Goal: Information Seeking & Learning: Learn about a topic

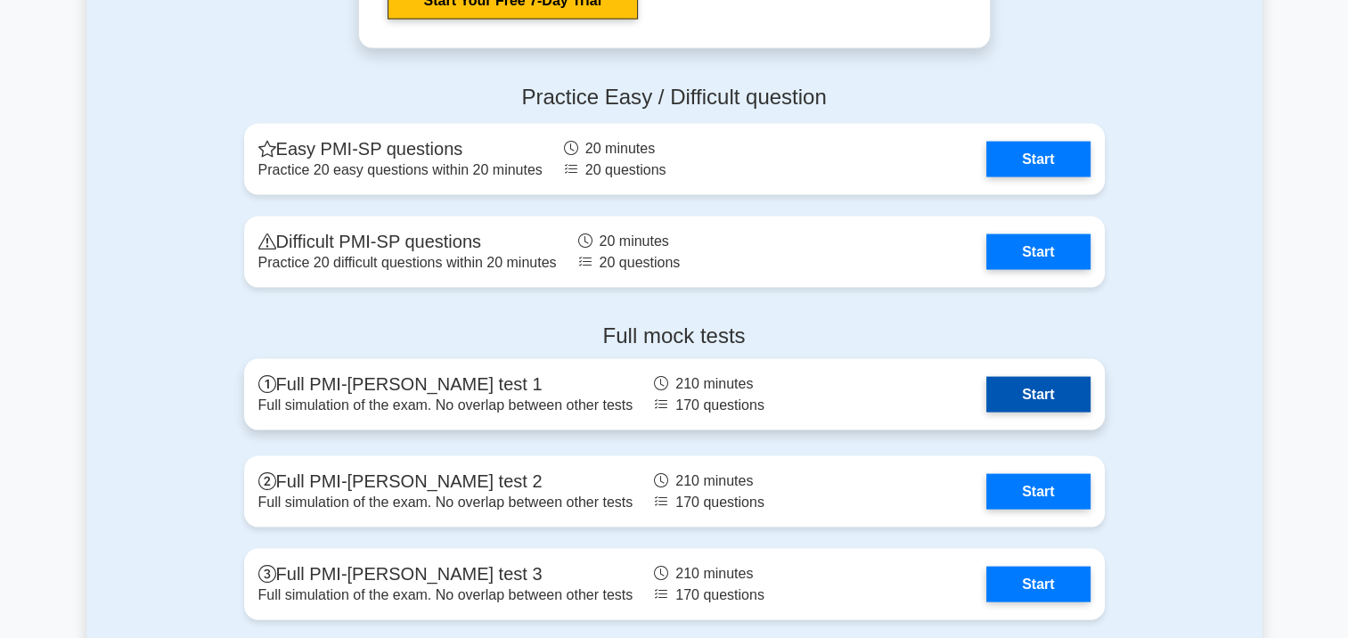
scroll to position [3742, 0]
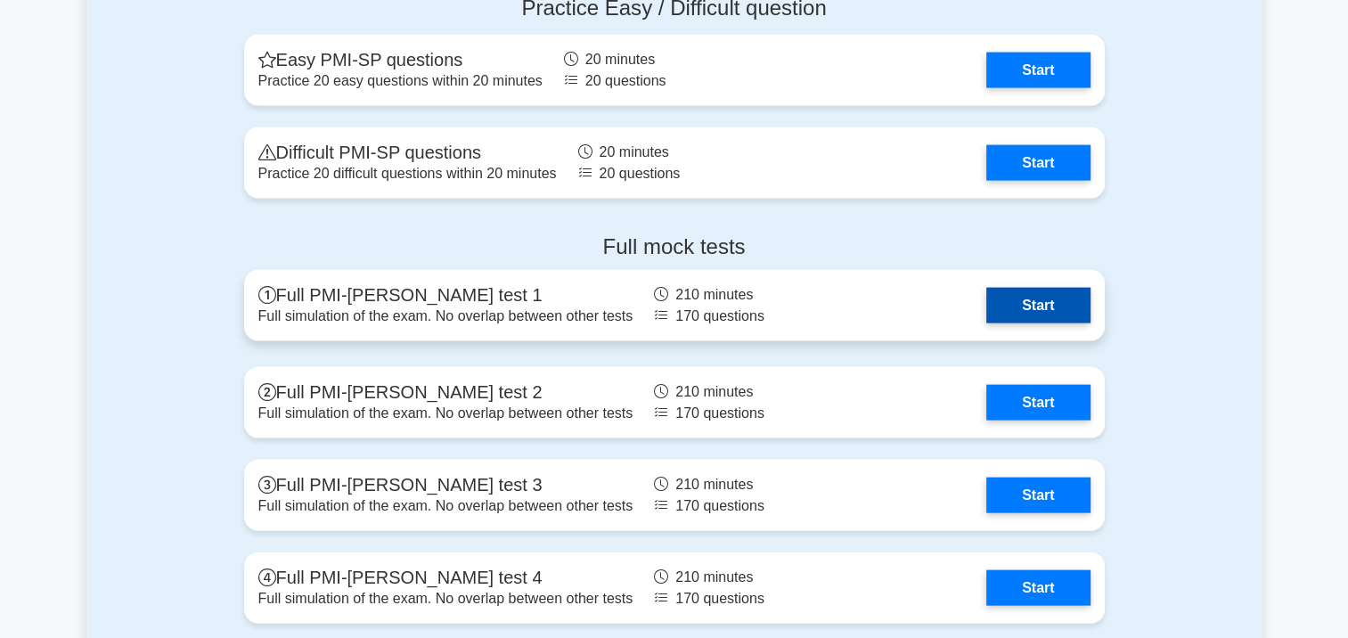
click at [1054, 305] on link "Start" at bounding box center [1037, 306] width 103 height 36
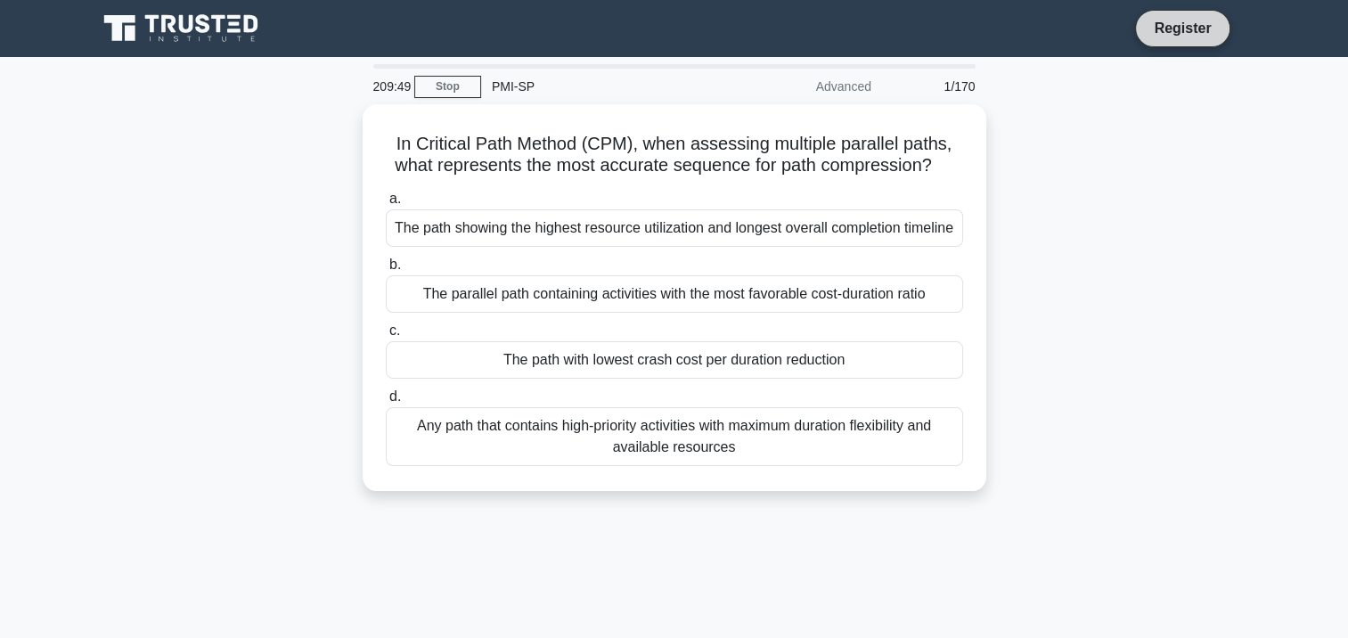
click at [1183, 27] on link "Register" at bounding box center [1182, 28] width 78 height 22
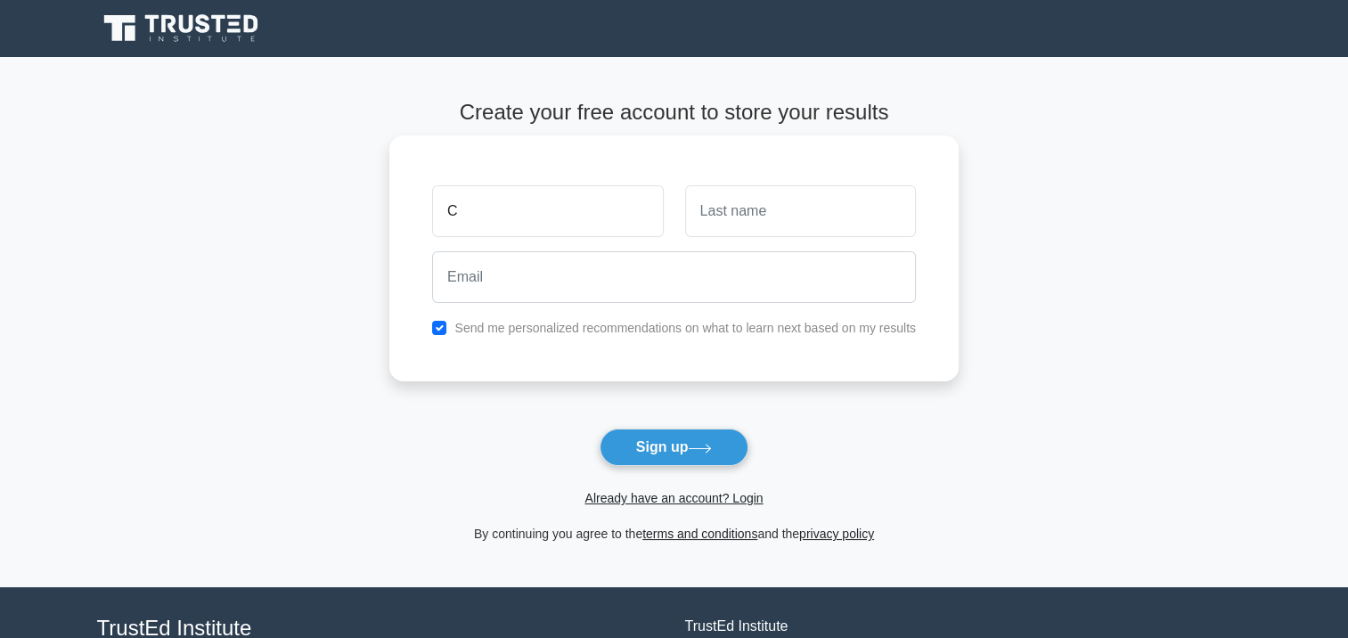
type input "[PERSON_NAME]"
type input "Lenarczyk"
type input "cnlenarczyk@ebad.com"
click at [437, 327] on input "checkbox" at bounding box center [439, 328] width 14 height 14
click at [442, 326] on input "checkbox" at bounding box center [439, 328] width 14 height 14
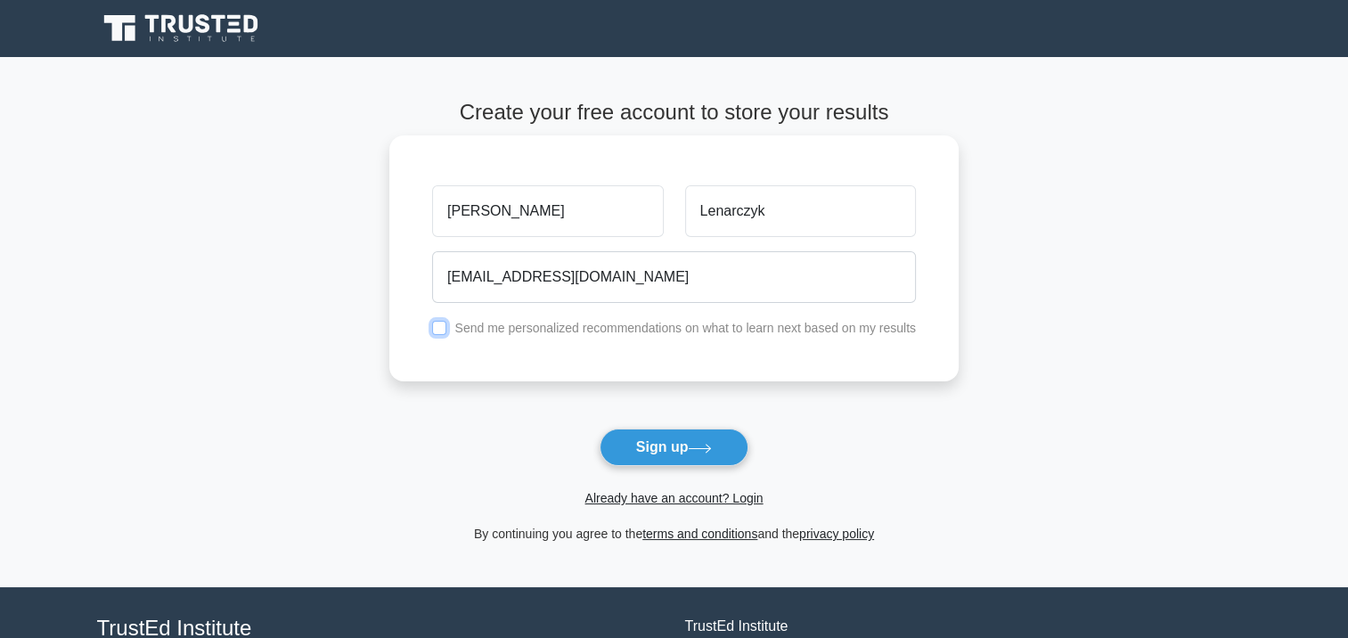
checkbox input "true"
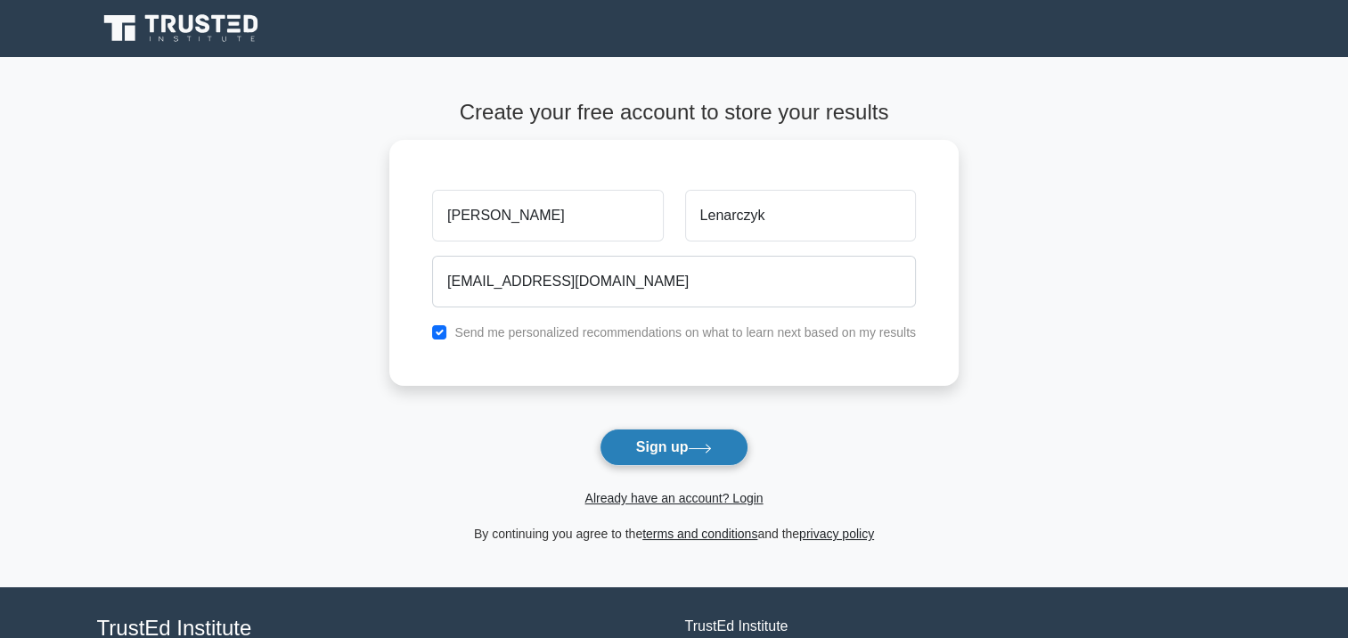
click at [674, 445] on button "Sign up" at bounding box center [675, 447] width 150 height 37
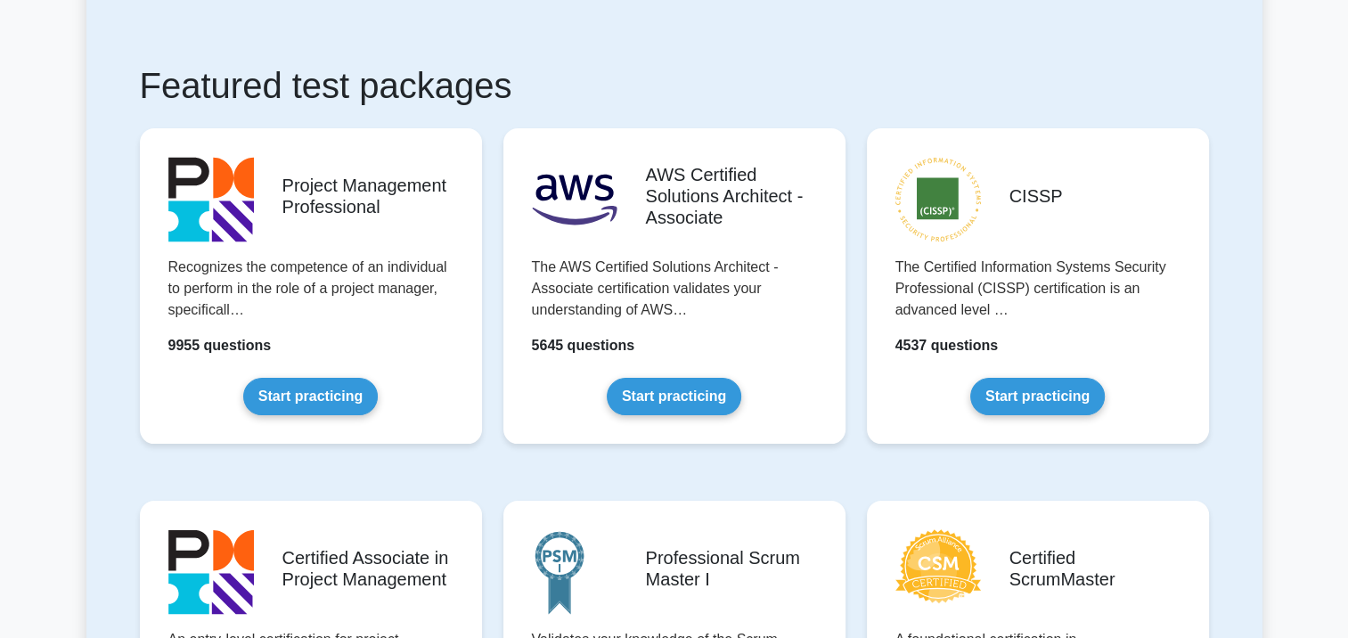
scroll to position [89, 0]
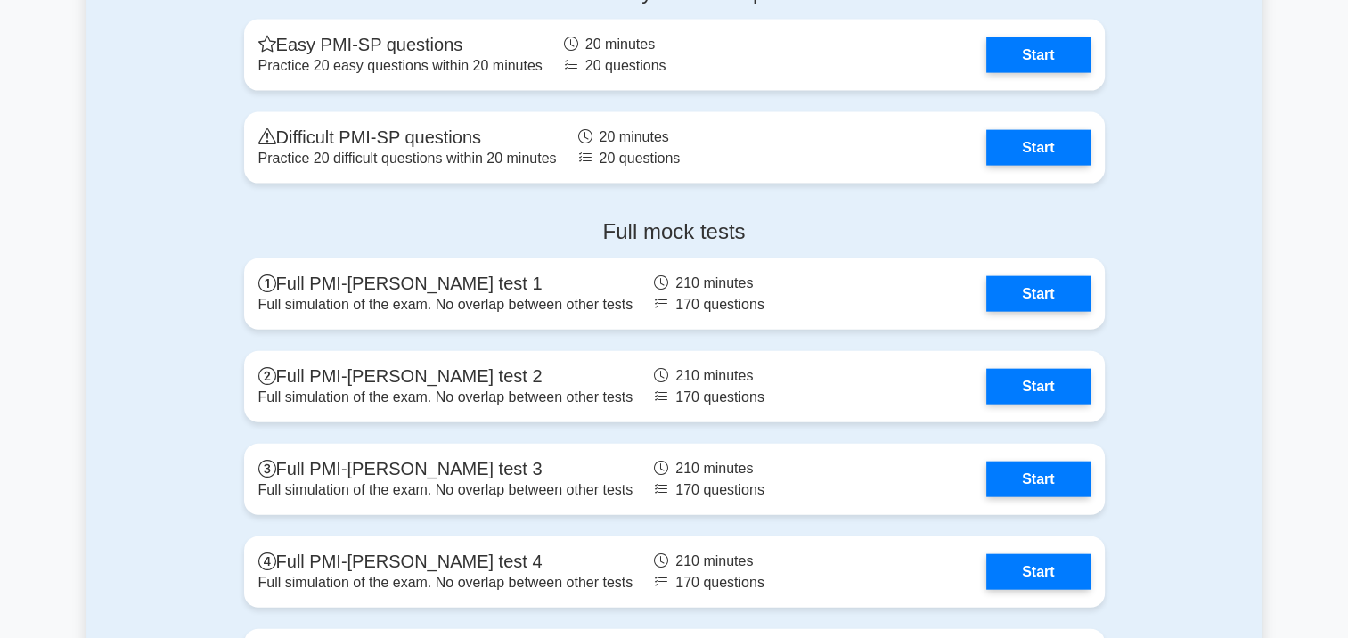
scroll to position [4009, 0]
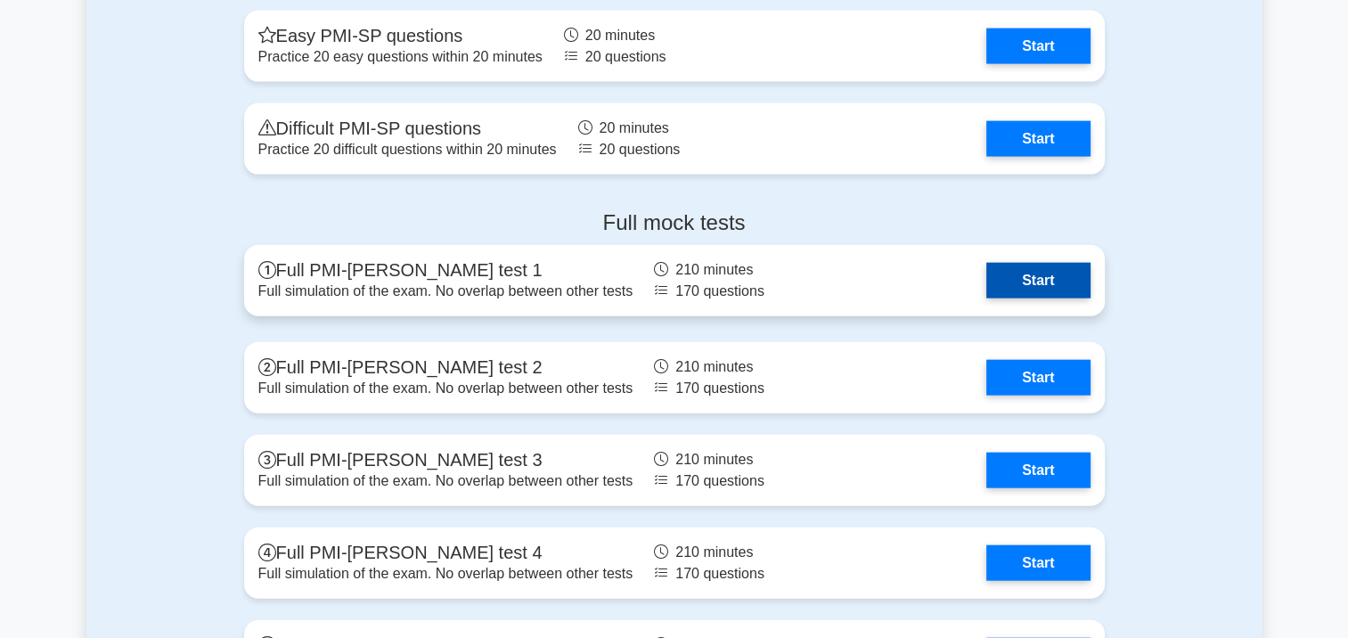
click at [1068, 268] on link "Start" at bounding box center [1037, 281] width 103 height 36
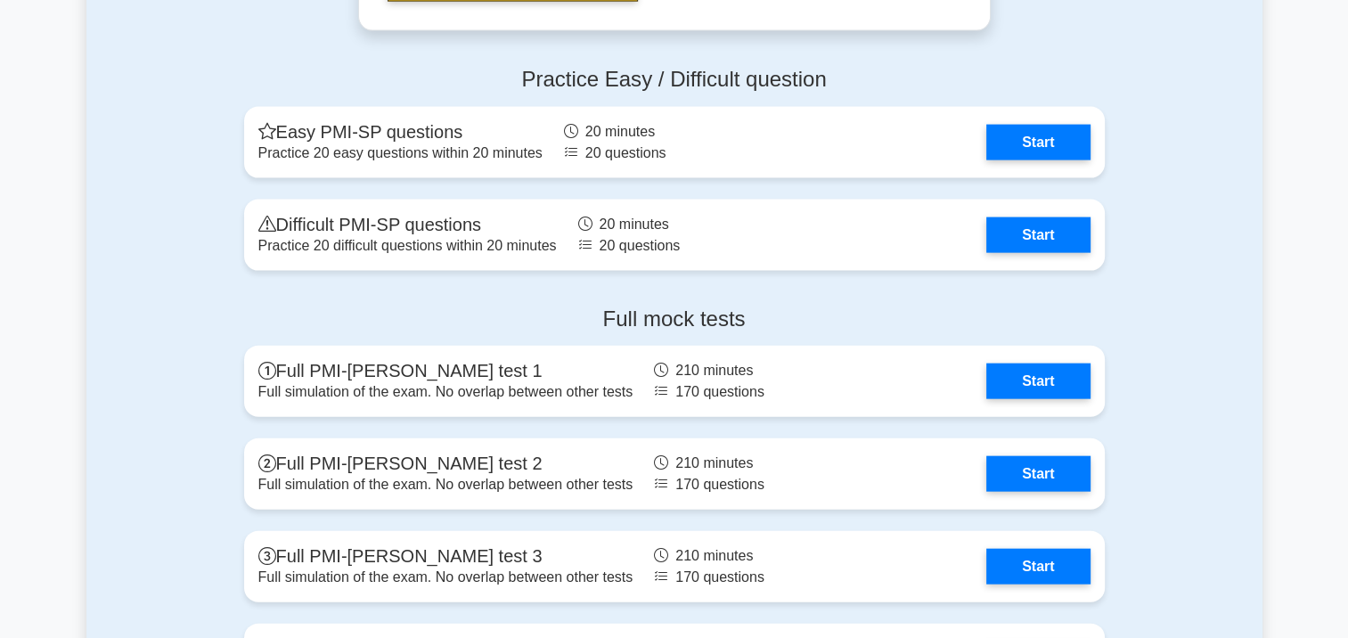
scroll to position [3920, 0]
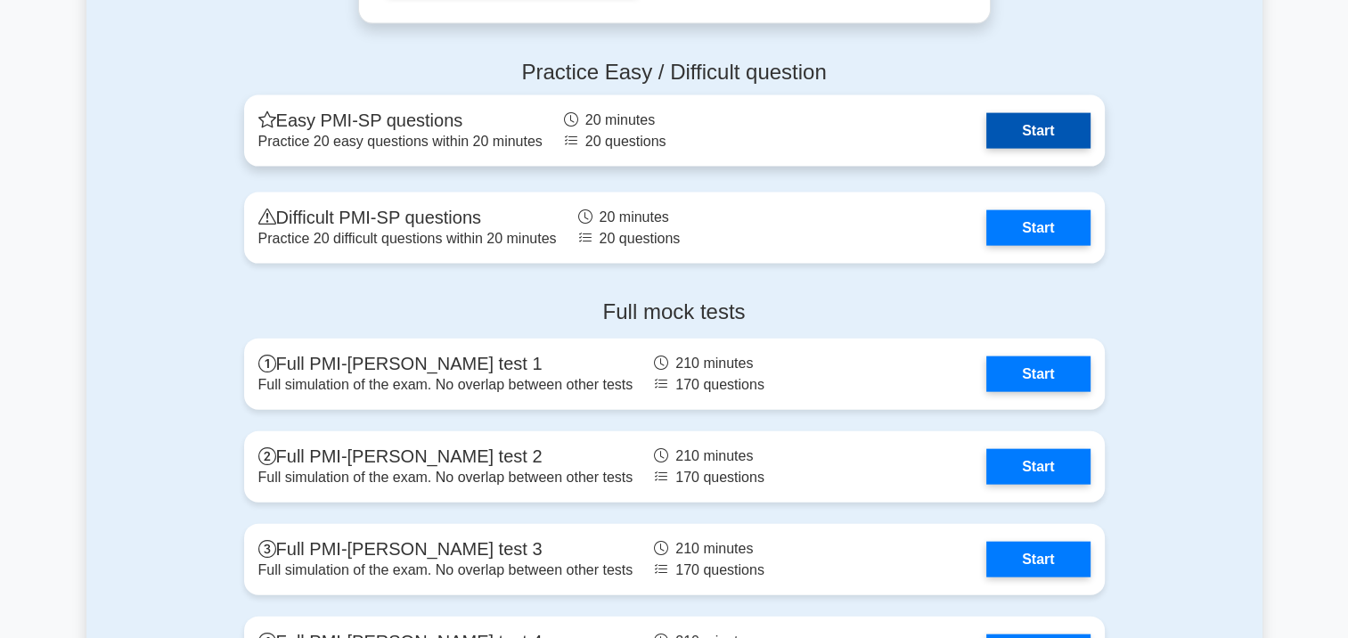
click at [986, 129] on link "Start" at bounding box center [1037, 131] width 103 height 36
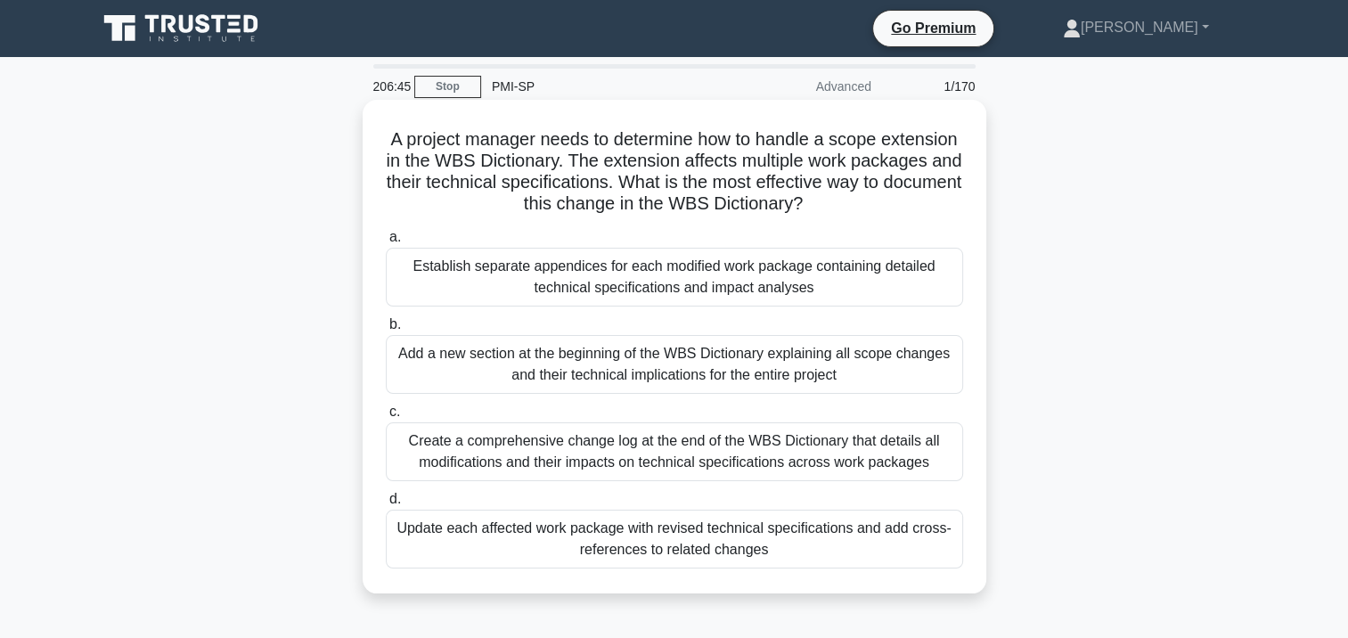
click at [508, 449] on div "Create a comprehensive change log at the end of the WBS Dictionary that details…" at bounding box center [674, 451] width 577 height 59
click at [386, 418] on input "c. Create a comprehensive change log at the end of the WBS Dictionary that deta…" at bounding box center [386, 412] width 0 height 12
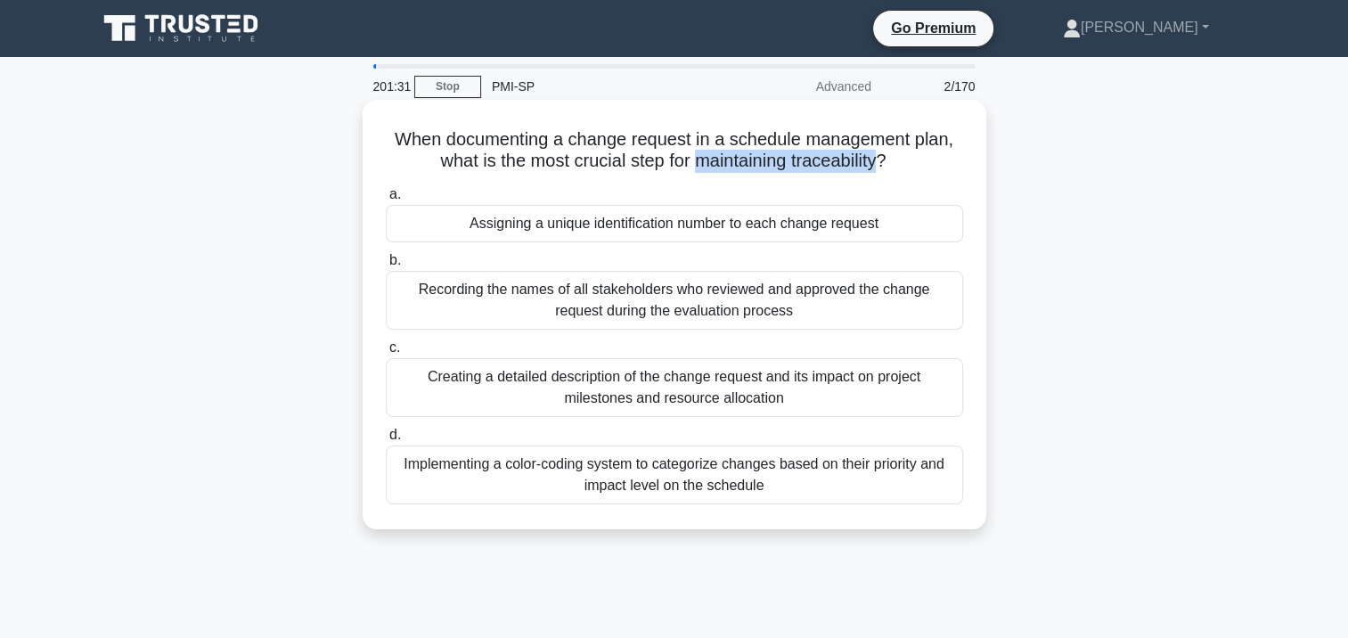
drag, startPoint x: 722, startPoint y: 161, endPoint x: 884, endPoint y: 166, distance: 162.2
click at [884, 166] on h5 "When documenting a change request in a schedule management plan, what is the mo…" at bounding box center [674, 150] width 581 height 45
click at [612, 224] on div "Assigning a unique identification number to each change request" at bounding box center [674, 223] width 577 height 37
click at [386, 200] on input "a. Assigning a unique identification number to each change request" at bounding box center [386, 195] width 0 height 12
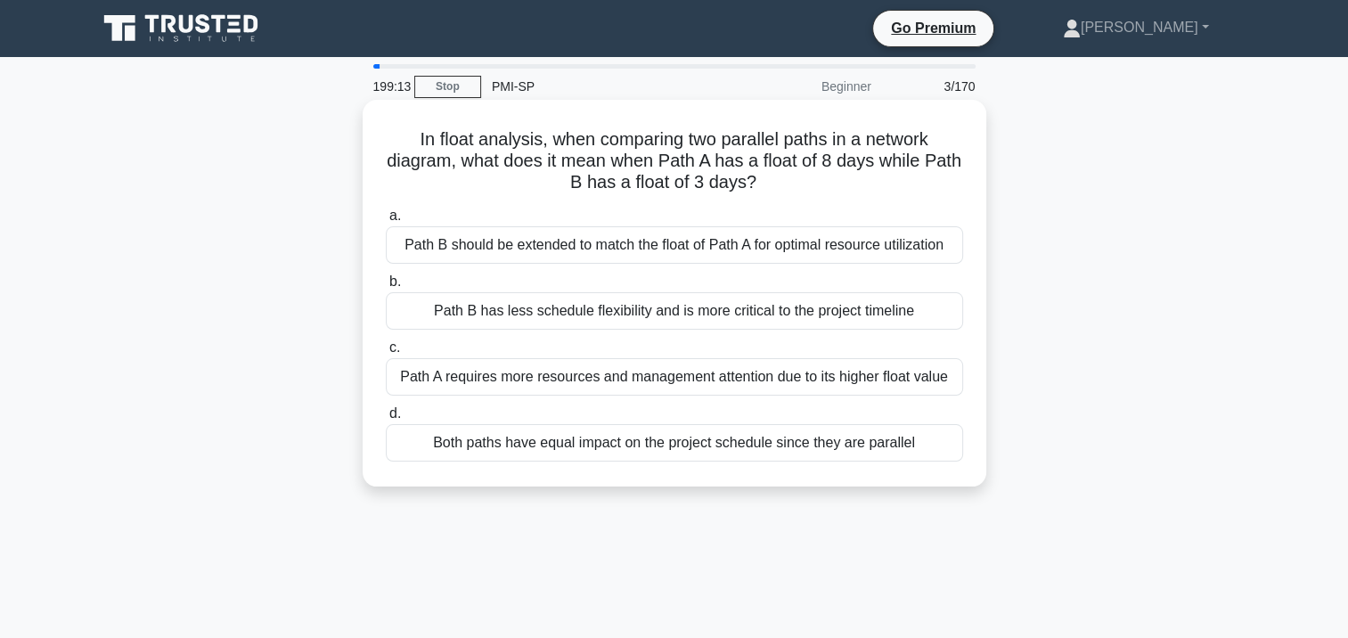
click at [620, 318] on div "Path B has less schedule flexibility and is more critical to the project timeli…" at bounding box center [674, 310] width 577 height 37
click at [386, 288] on input "b. Path B has less schedule flexibility and is more critical to the project tim…" at bounding box center [386, 282] width 0 height 12
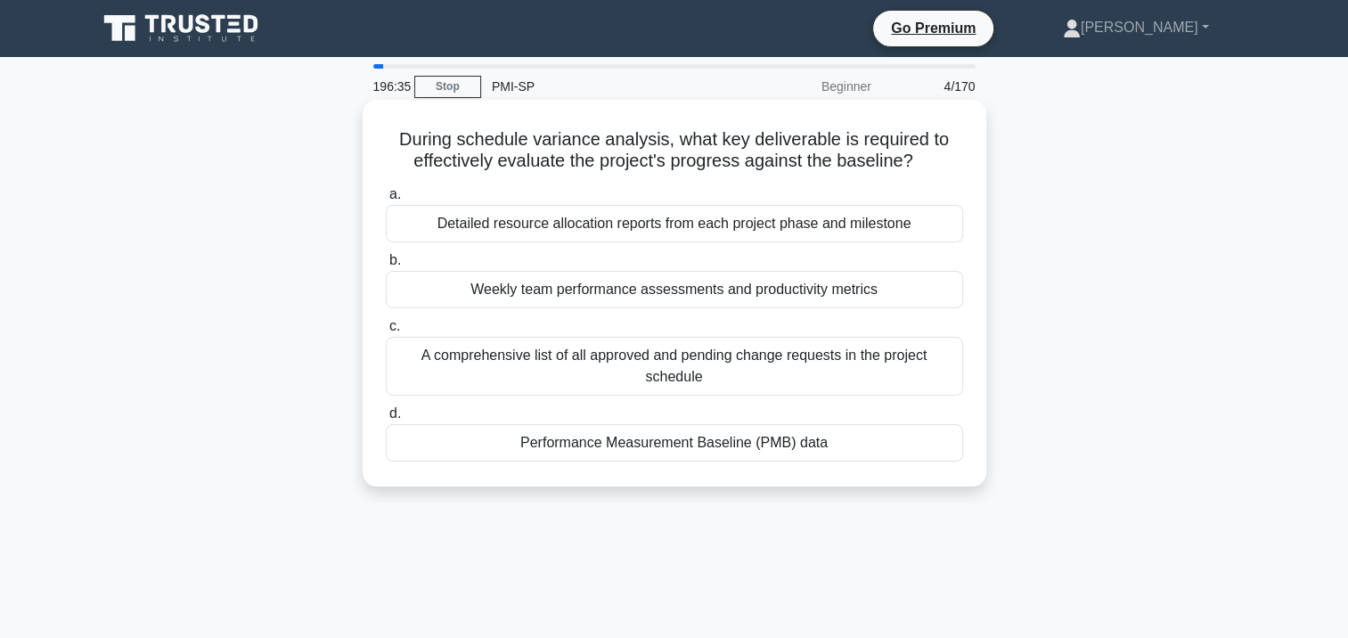
click at [619, 450] on div "Performance Measurement Baseline (PMB) data" at bounding box center [674, 442] width 577 height 37
click at [386, 420] on input "d. Performance Measurement Baseline (PMB) data" at bounding box center [386, 414] width 0 height 12
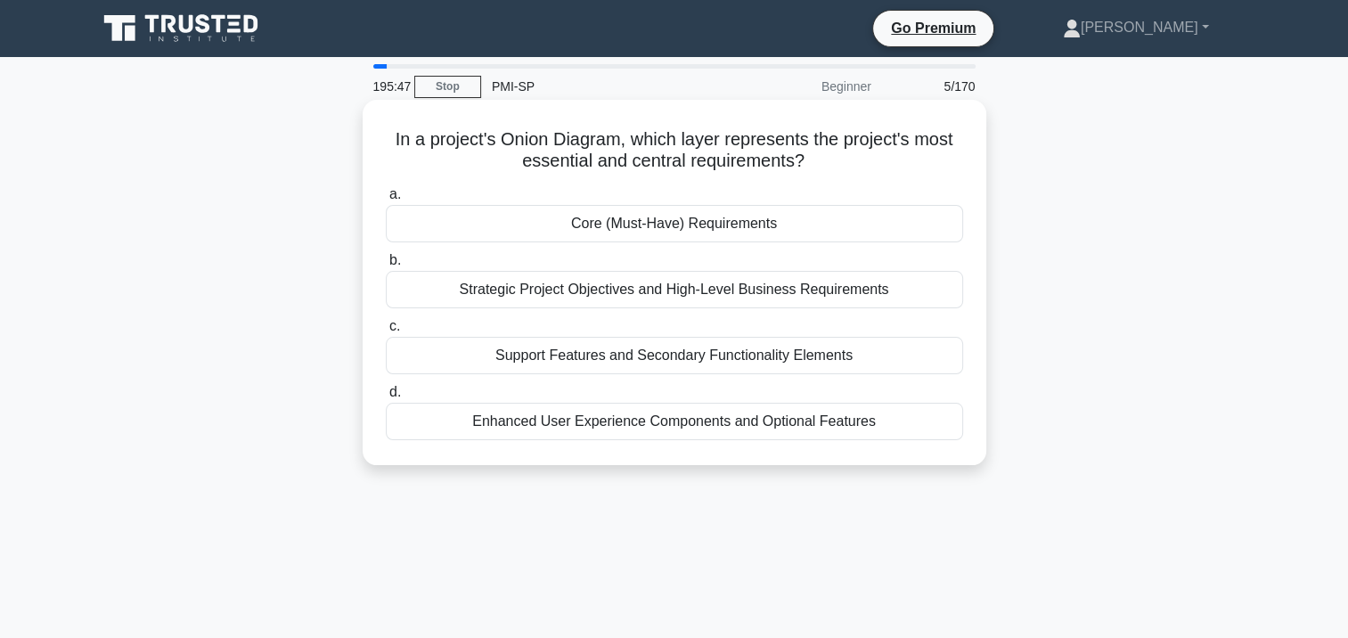
click at [750, 231] on div "Core (Must-Have) Requirements" at bounding box center [674, 223] width 577 height 37
click at [386, 200] on input "a. Core (Must-Have) Requirements" at bounding box center [386, 195] width 0 height 12
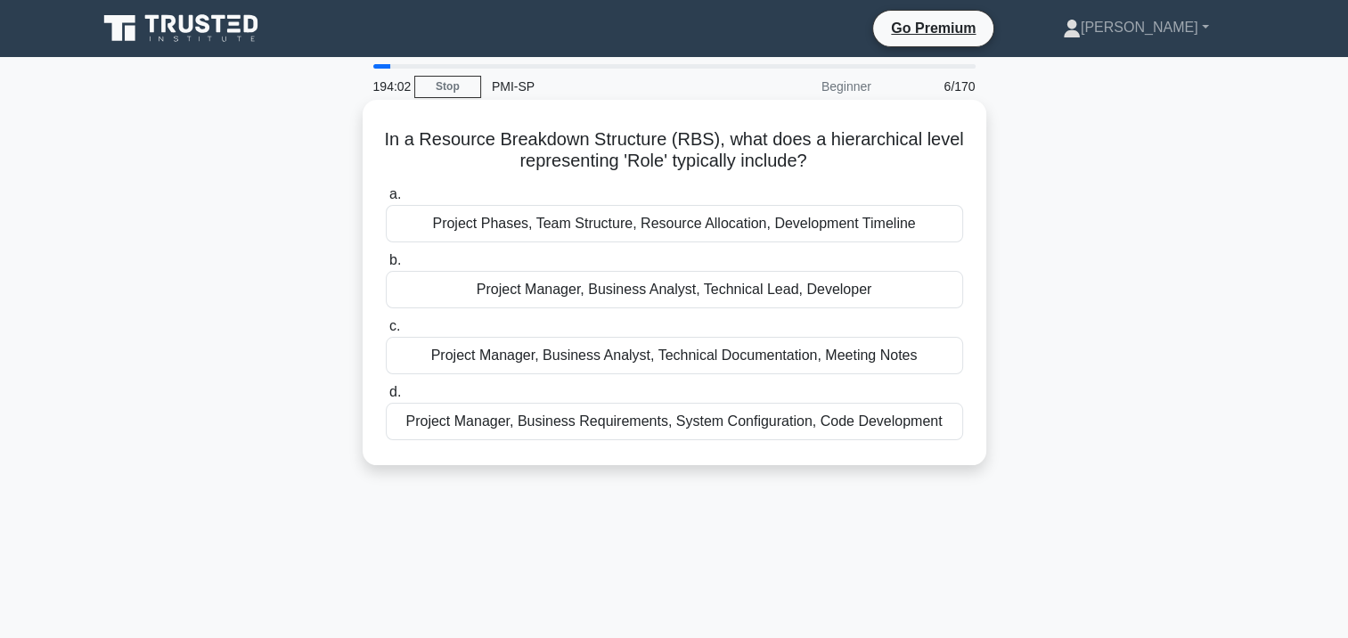
click at [741, 293] on div "Project Manager, Business Analyst, Technical Lead, Developer" at bounding box center [674, 289] width 577 height 37
click at [386, 266] on input "b. Project Manager, Business Analyst, Technical Lead, Developer" at bounding box center [386, 261] width 0 height 12
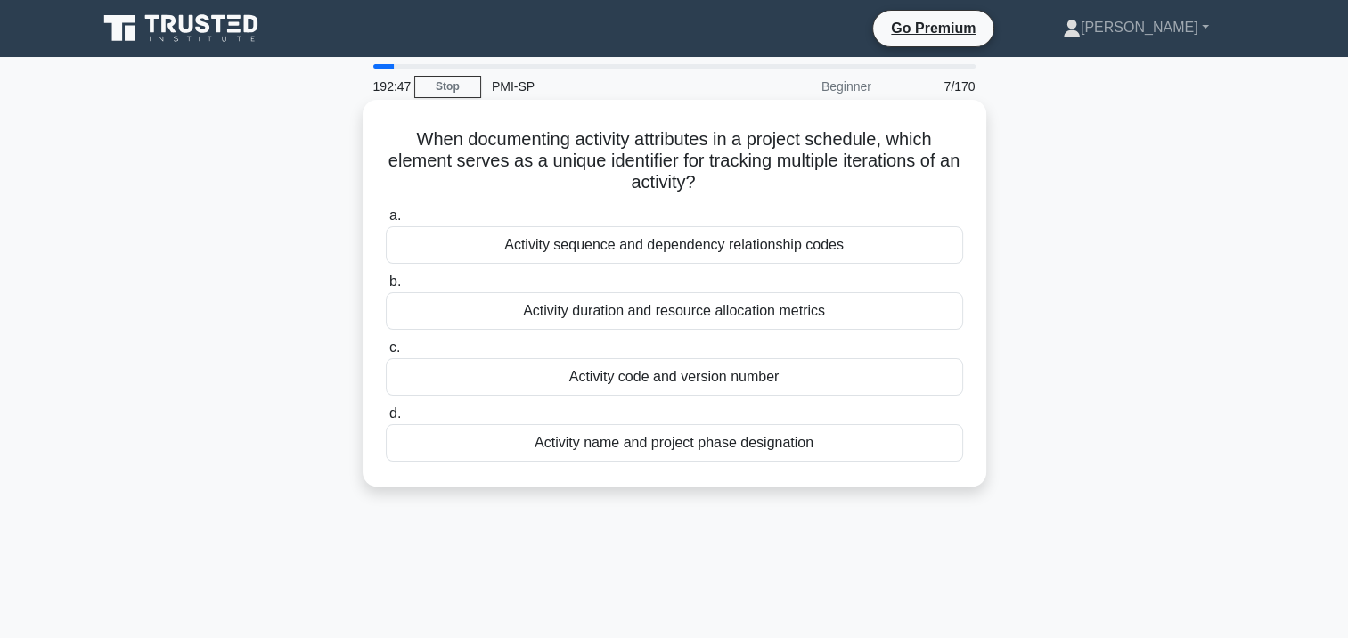
click at [666, 243] on div "Activity sequence and dependency relationship codes" at bounding box center [674, 244] width 577 height 37
click at [386, 222] on input "a. Activity sequence and dependency relationship codes" at bounding box center [386, 216] width 0 height 12
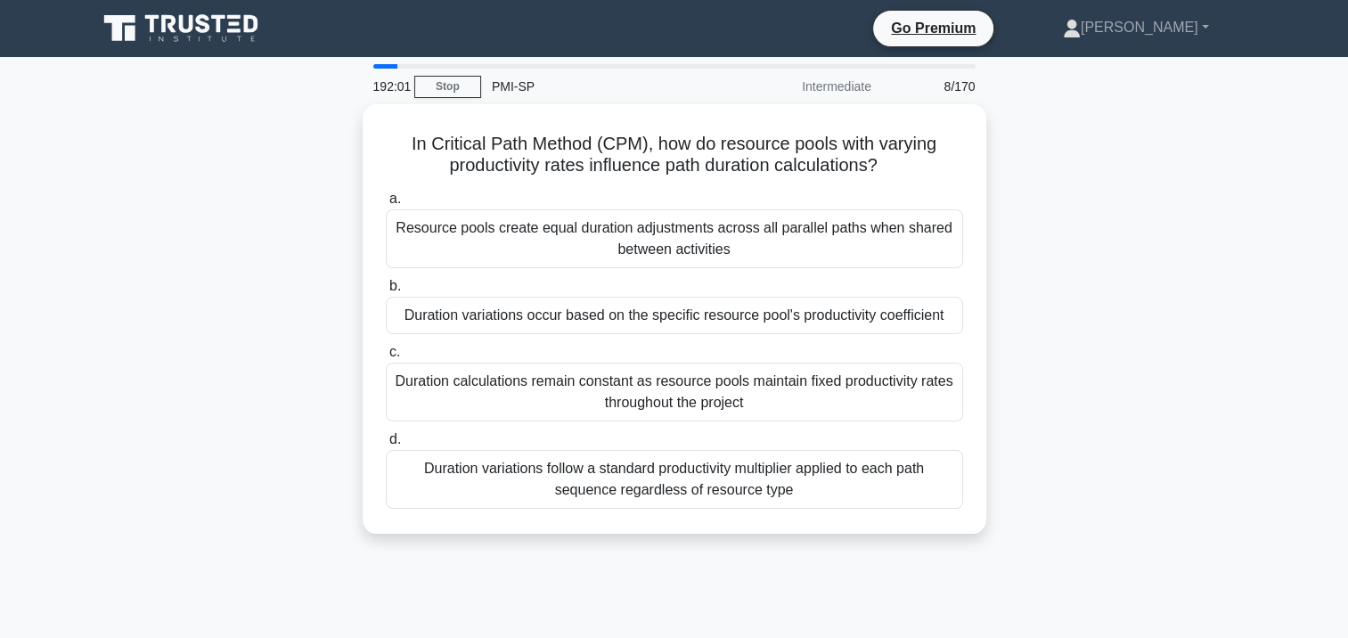
click at [1118, 288] on div "In Critical Path Method (CPM), how do resource pools with varying productivity …" at bounding box center [674, 329] width 1176 height 451
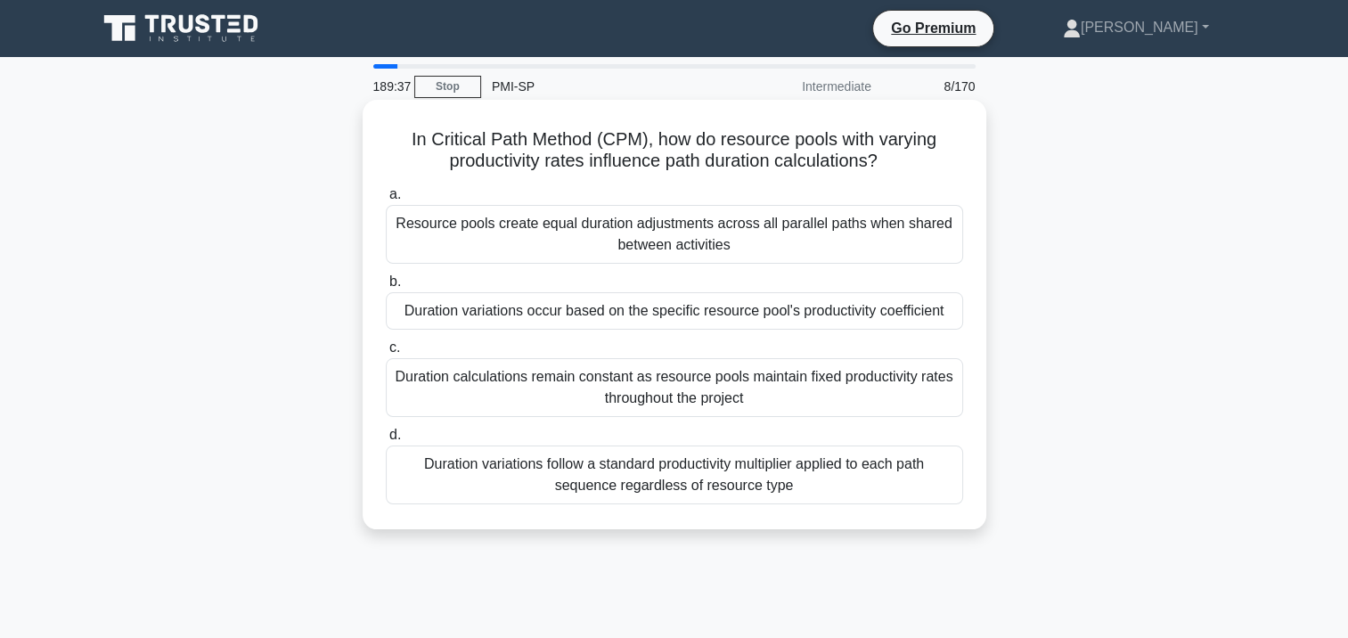
click at [843, 308] on div "Duration variations occur based on the specific resource pool's productivity co…" at bounding box center [674, 310] width 577 height 37
click at [386, 288] on input "b. Duration variations occur based on the specific resource pool's productivity…" at bounding box center [386, 282] width 0 height 12
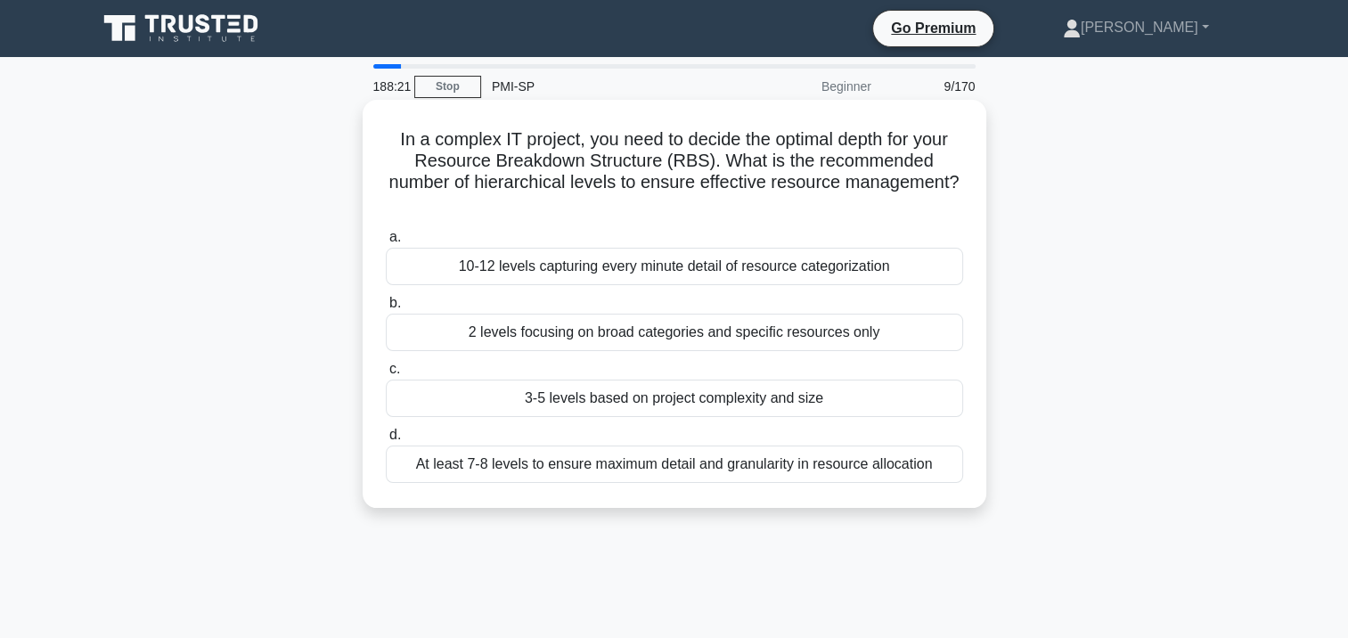
click at [873, 468] on div "At least 7-8 levels to ensure maximum detail and granularity in resource alloca…" at bounding box center [674, 463] width 577 height 37
click at [386, 441] on input "d. At least 7-8 levels to ensure maximum detail and granularity in resource all…" at bounding box center [386, 435] width 0 height 12
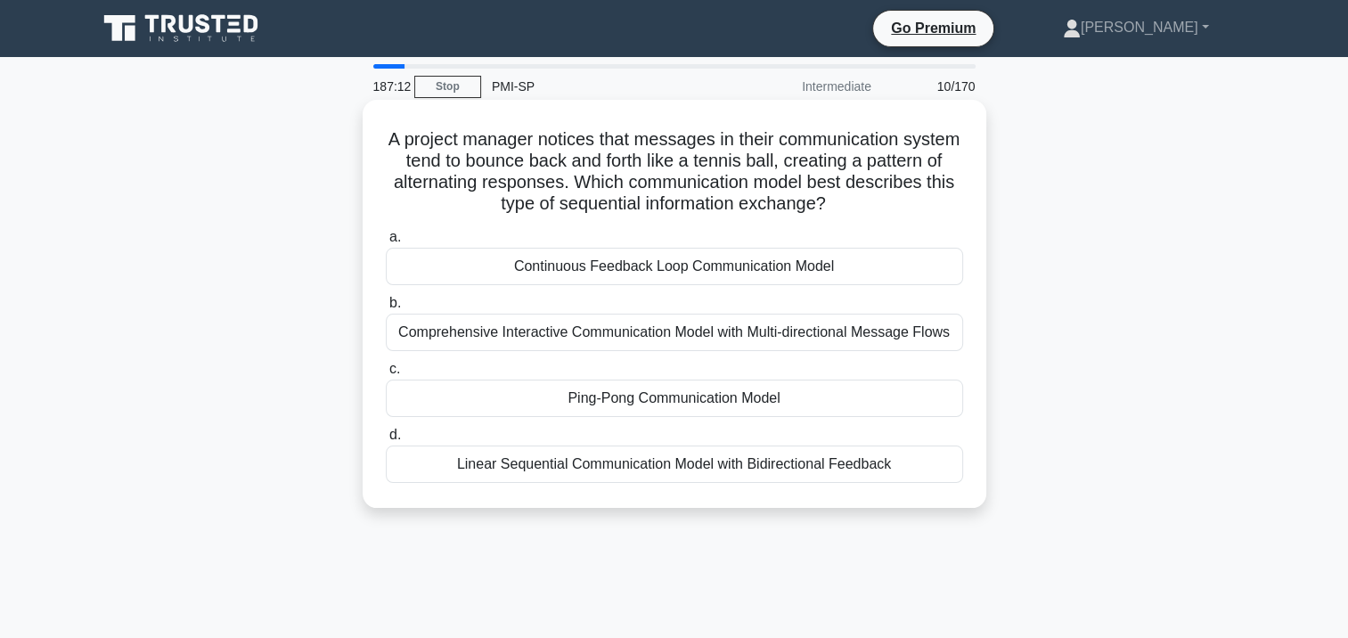
click at [845, 401] on div "Ping-Pong Communication Model" at bounding box center [674, 398] width 577 height 37
click at [386, 375] on input "c. Ping-Pong Communication Model" at bounding box center [386, 369] width 0 height 12
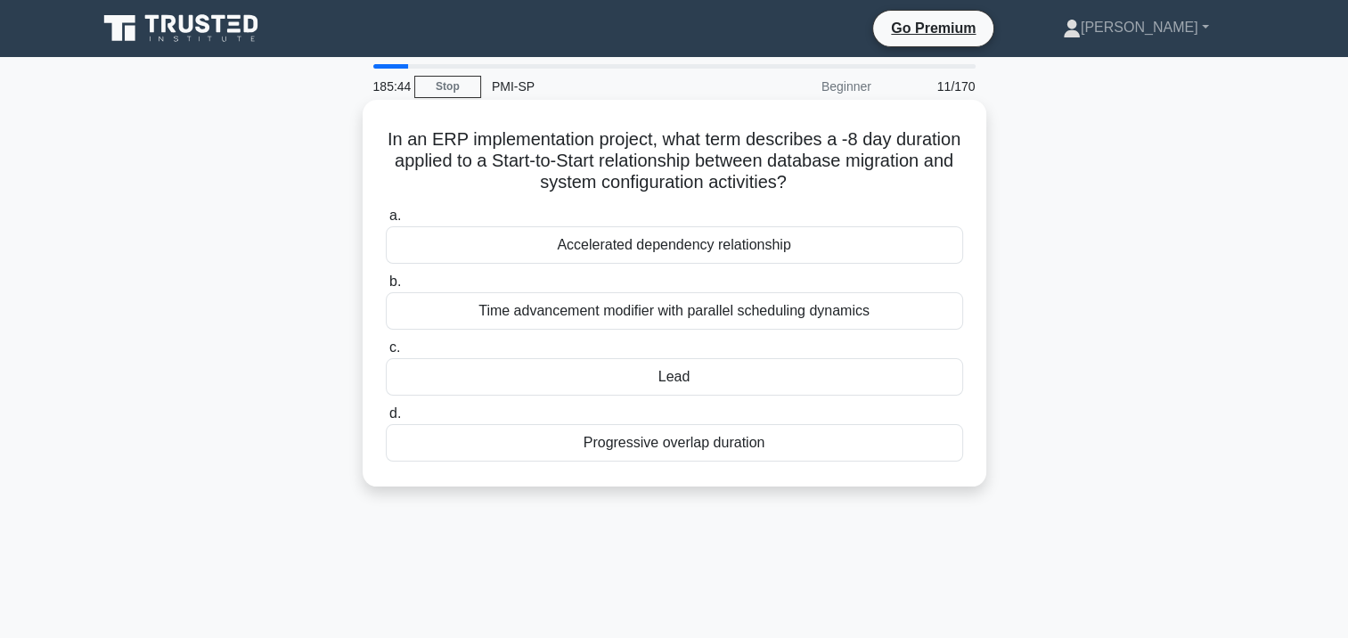
click at [767, 310] on div "Time advancement modifier with parallel scheduling dynamics" at bounding box center [674, 310] width 577 height 37
click at [386, 288] on input "b. Time advancement modifier with parallel scheduling dynamics" at bounding box center [386, 282] width 0 height 12
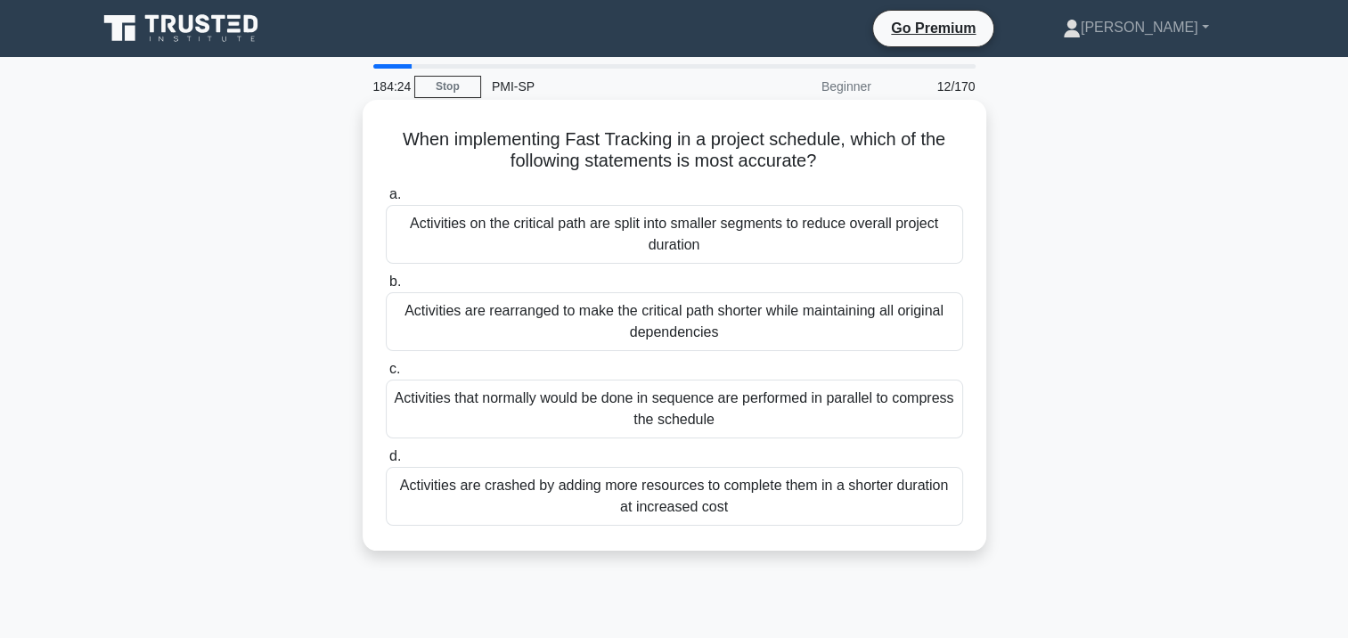
click at [822, 496] on div "Activities are crashed by adding more resources to complete them in a shorter d…" at bounding box center [674, 496] width 577 height 59
click at [386, 462] on input "d. Activities are crashed by adding more resources to complete them in a shorte…" at bounding box center [386, 457] width 0 height 12
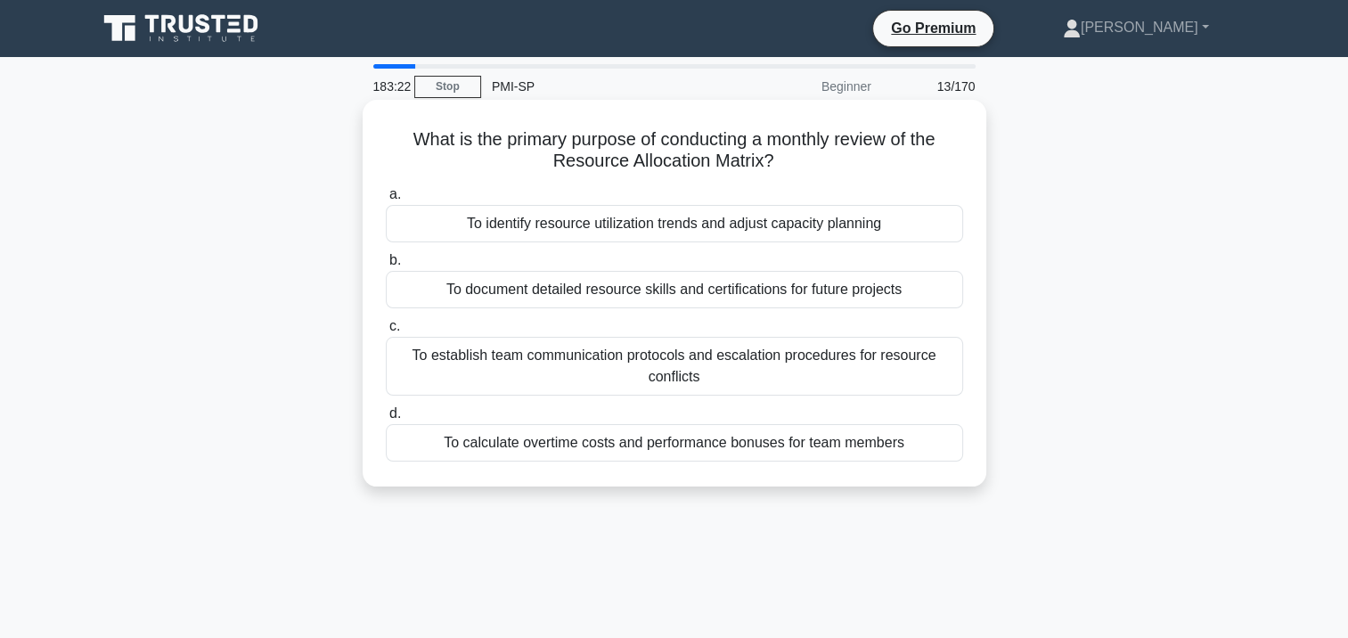
click at [748, 229] on div "To identify resource utilization trends and adjust capacity planning" at bounding box center [674, 223] width 577 height 37
click at [386, 200] on input "a. To identify resource utilization trends and adjust capacity planning" at bounding box center [386, 195] width 0 height 12
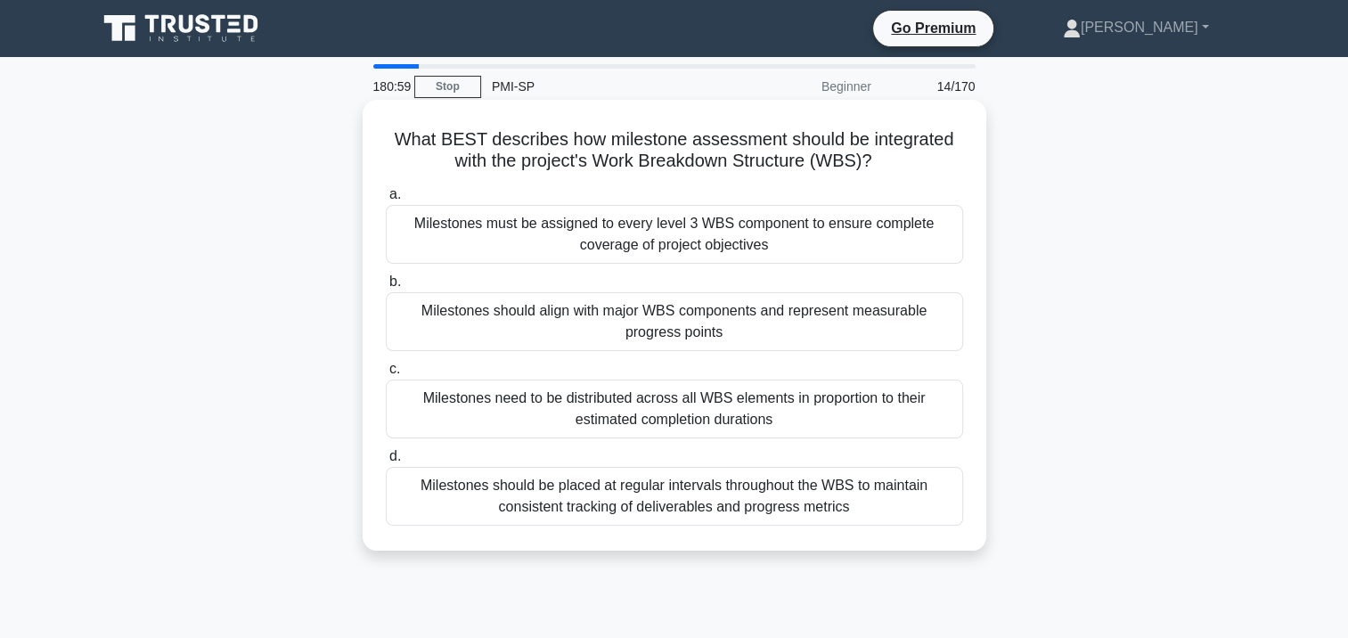
click at [873, 326] on div "Milestones should align with major WBS components and represent measurable prog…" at bounding box center [674, 321] width 577 height 59
click at [386, 288] on input "b. Milestones should align with major WBS components and represent measurable p…" at bounding box center [386, 282] width 0 height 12
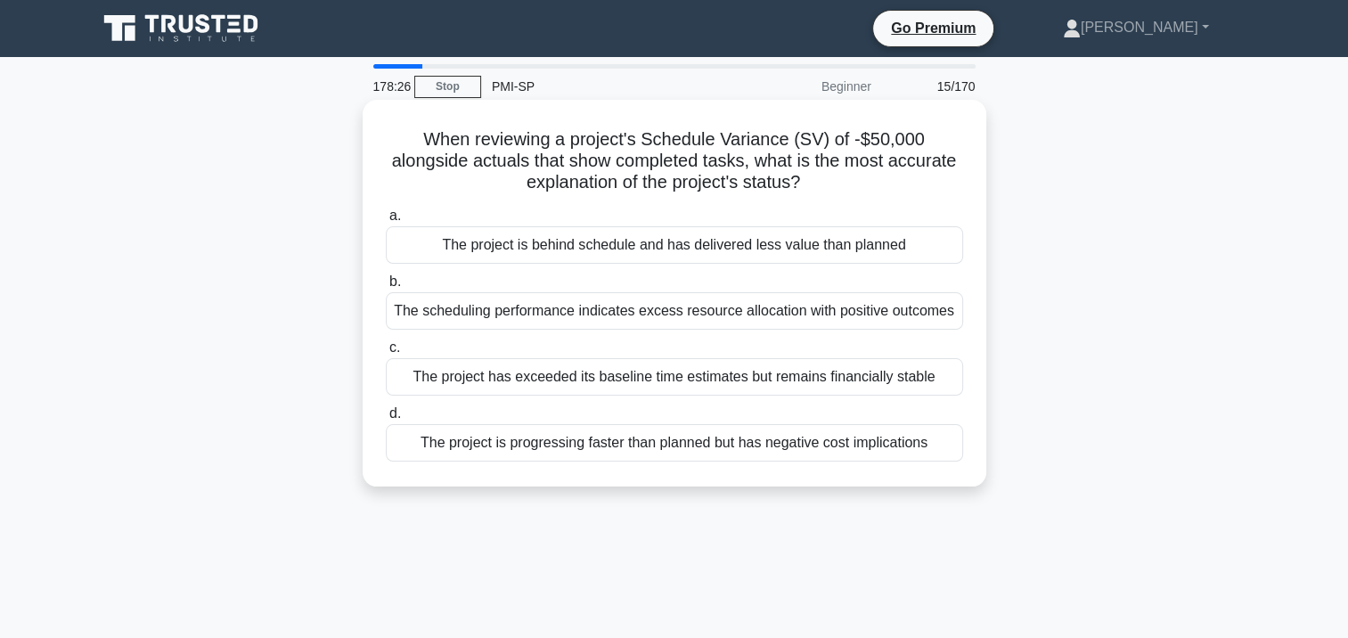
click at [796, 242] on div "The project is behind schedule and has delivered less value than planned" at bounding box center [674, 244] width 577 height 37
click at [386, 222] on input "a. The project is behind schedule and has delivered less value than planned" at bounding box center [386, 216] width 0 height 12
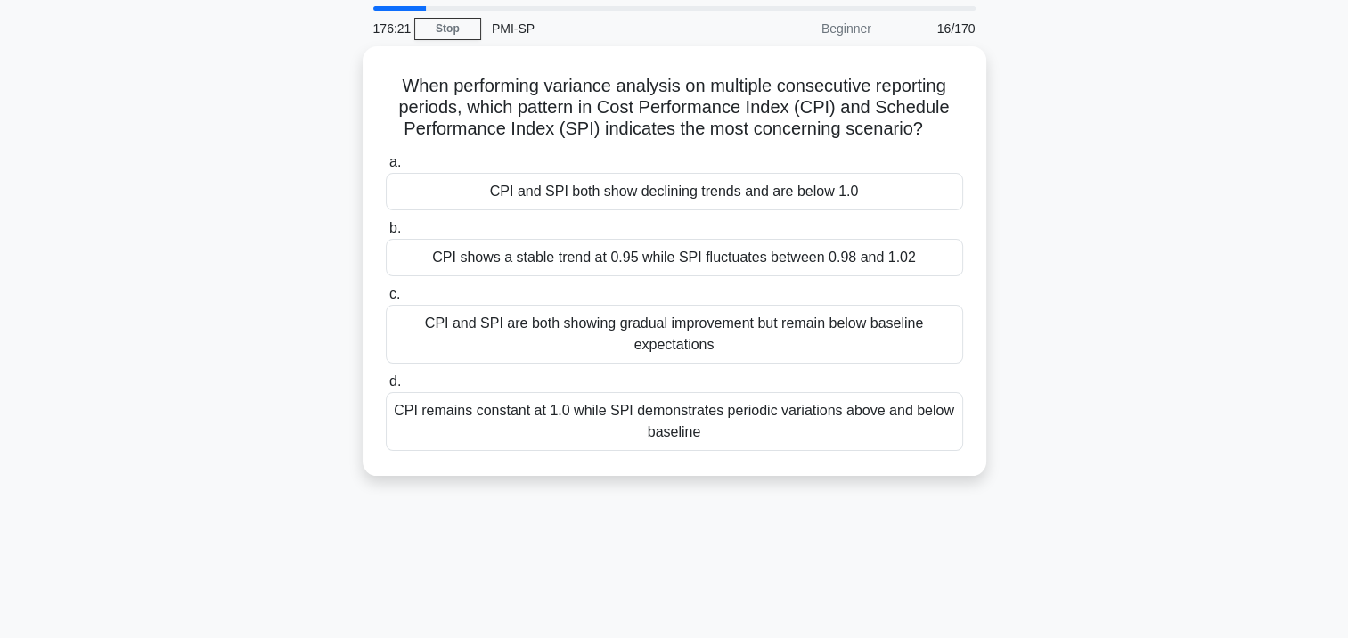
scroll to position [89, 0]
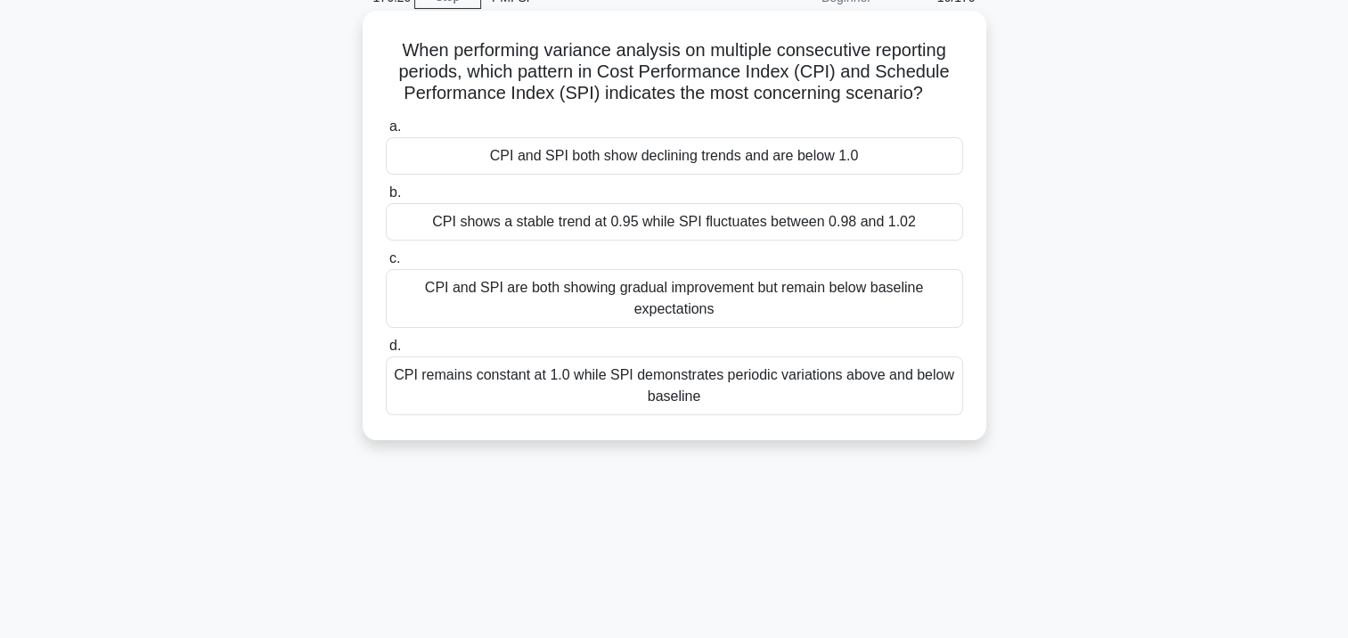
click at [848, 401] on div "CPI remains constant at 1.0 while SPI demonstrates periodic variations above an…" at bounding box center [674, 385] width 577 height 59
click at [386, 352] on input "d. CPI remains constant at 1.0 while SPI demonstrates periodic variations above…" at bounding box center [386, 346] width 0 height 12
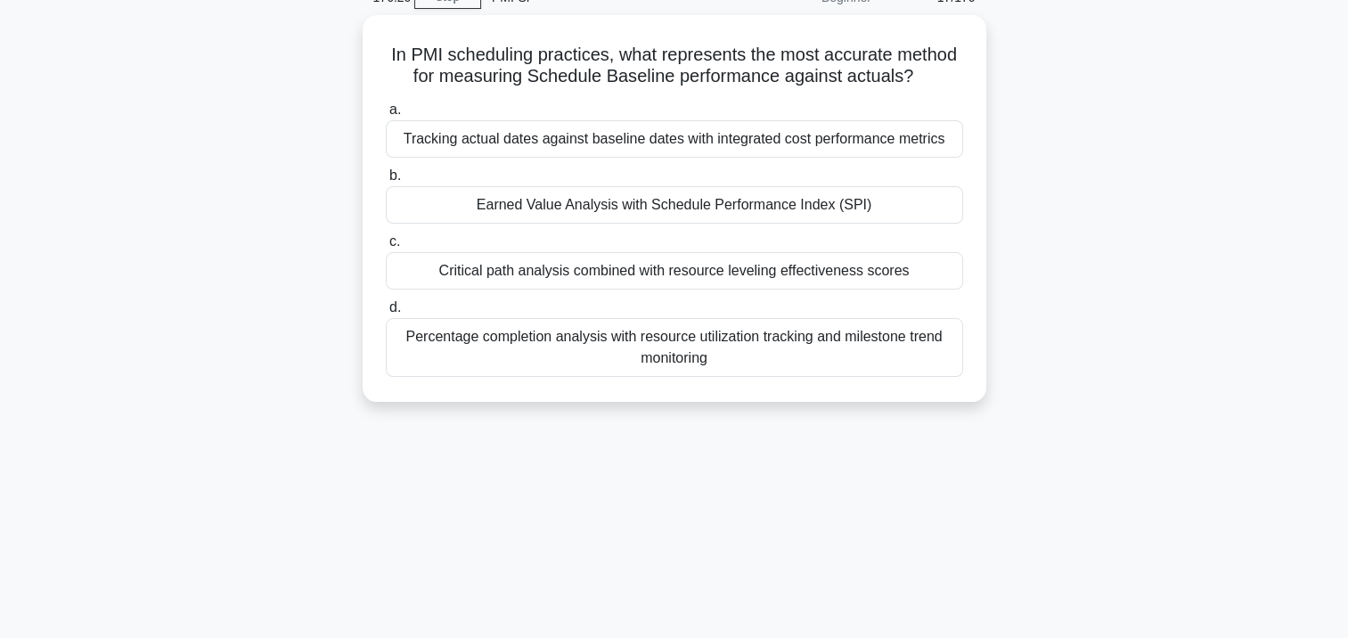
scroll to position [0, 0]
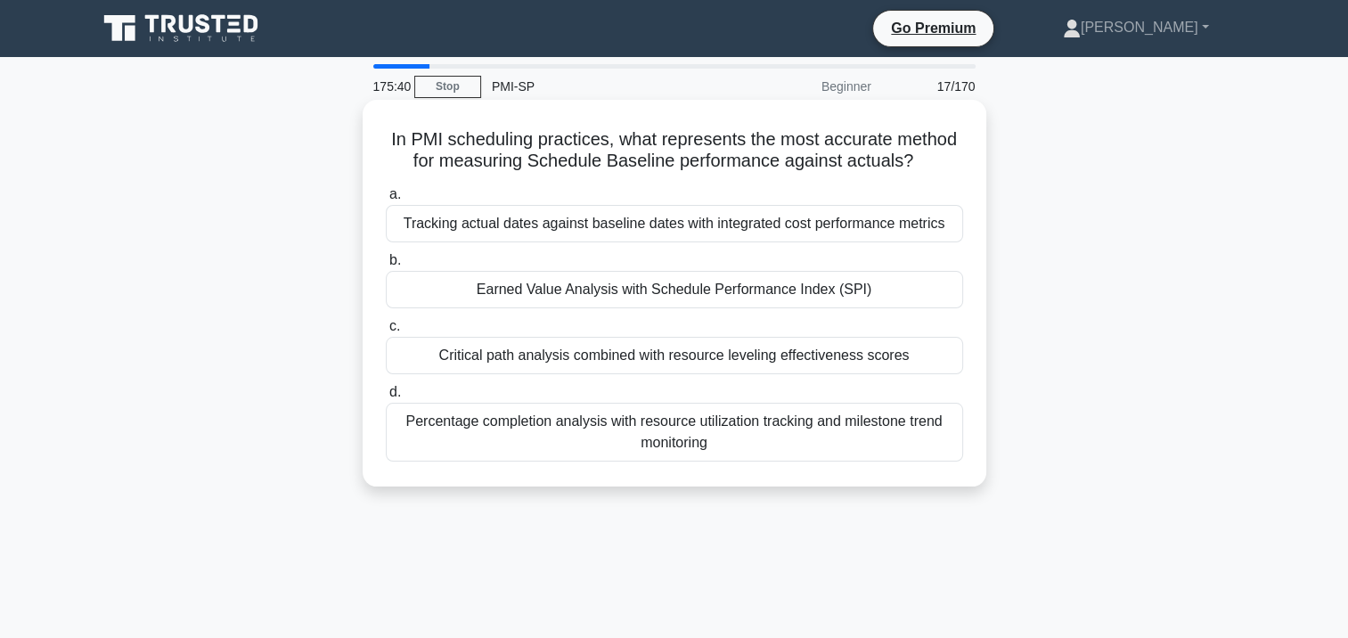
click at [659, 292] on div "Earned Value Analysis with Schedule Performance Index (SPI)" at bounding box center [674, 289] width 577 height 37
click at [386, 266] on input "b. Earned Value Analysis with Schedule Performance Index (SPI)" at bounding box center [386, 261] width 0 height 12
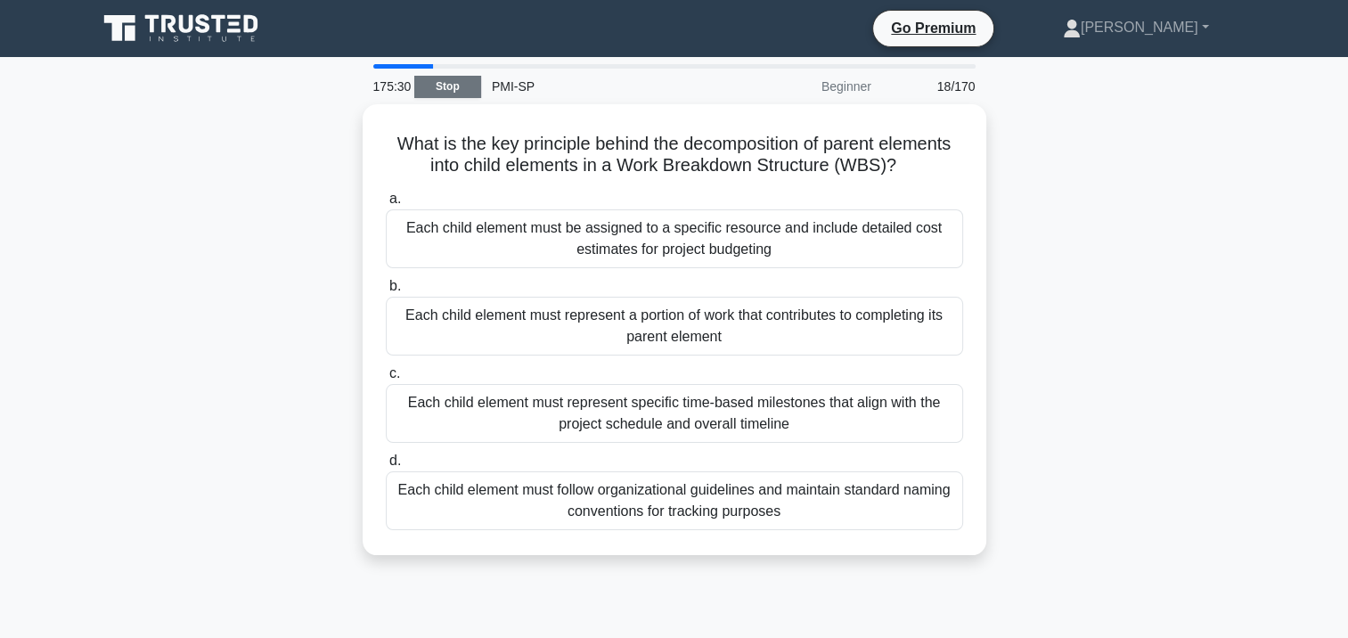
click at [448, 87] on link "Stop" at bounding box center [447, 87] width 67 height 22
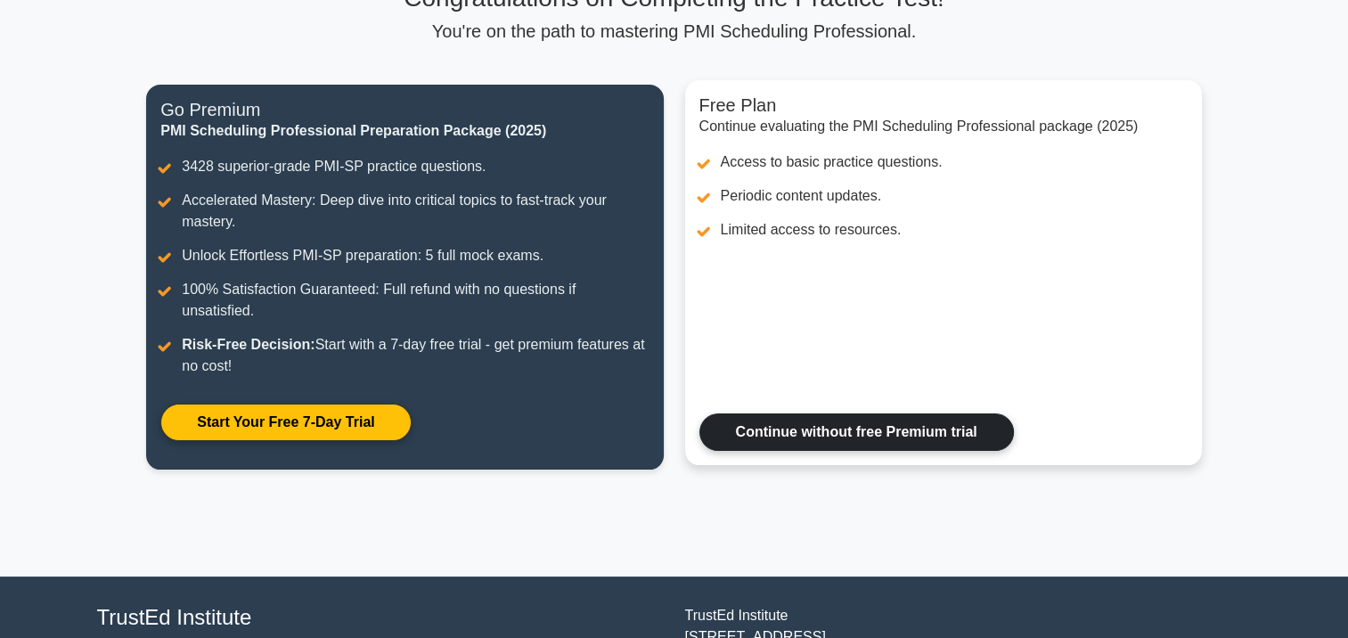
scroll to position [178, 0]
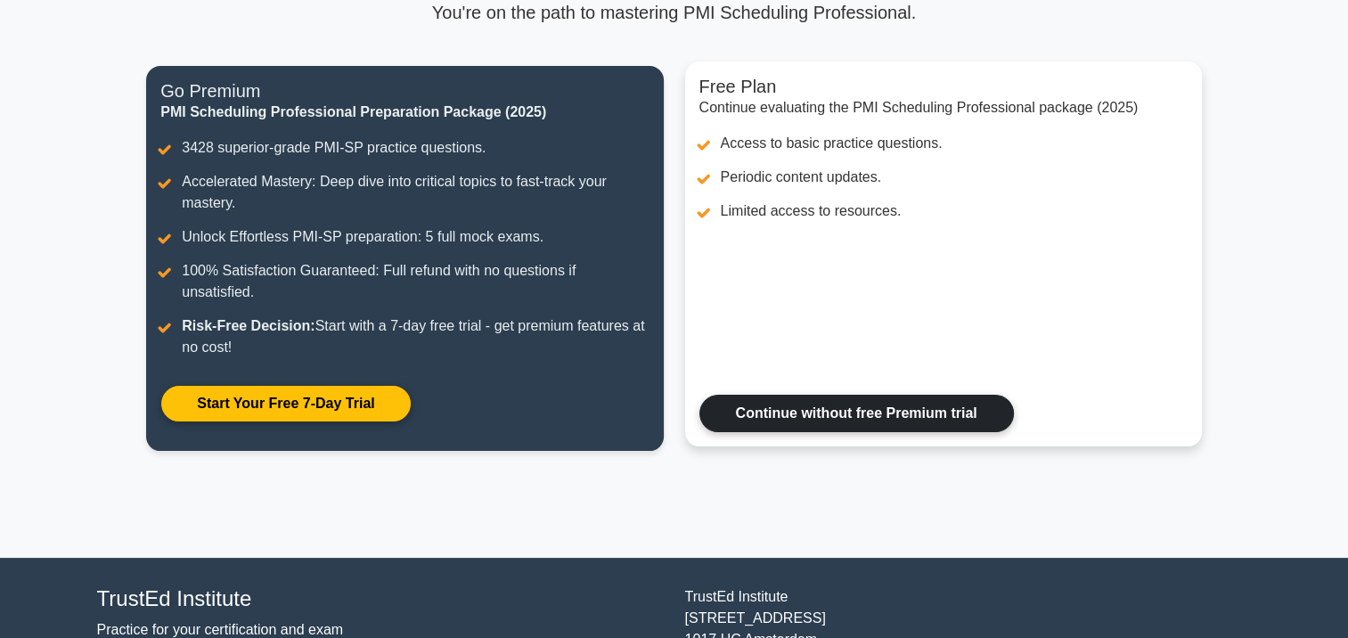
click at [822, 415] on link "Continue without free Premium trial" at bounding box center [856, 413] width 314 height 37
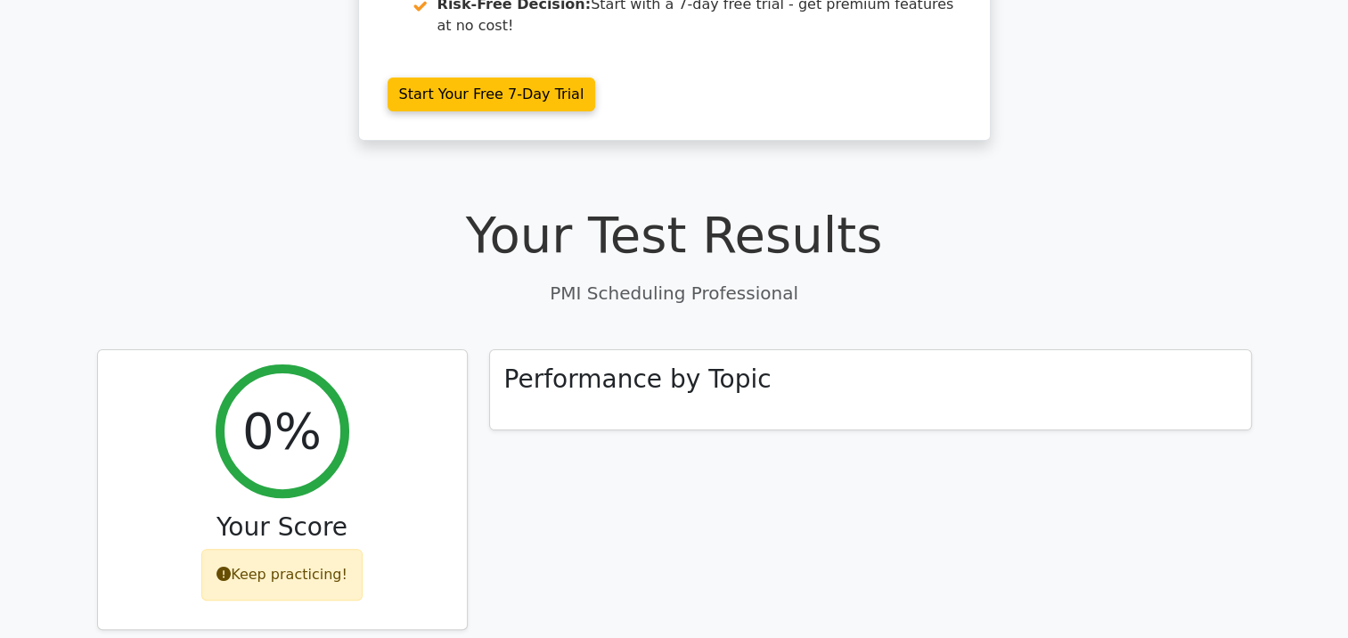
scroll to position [535, 0]
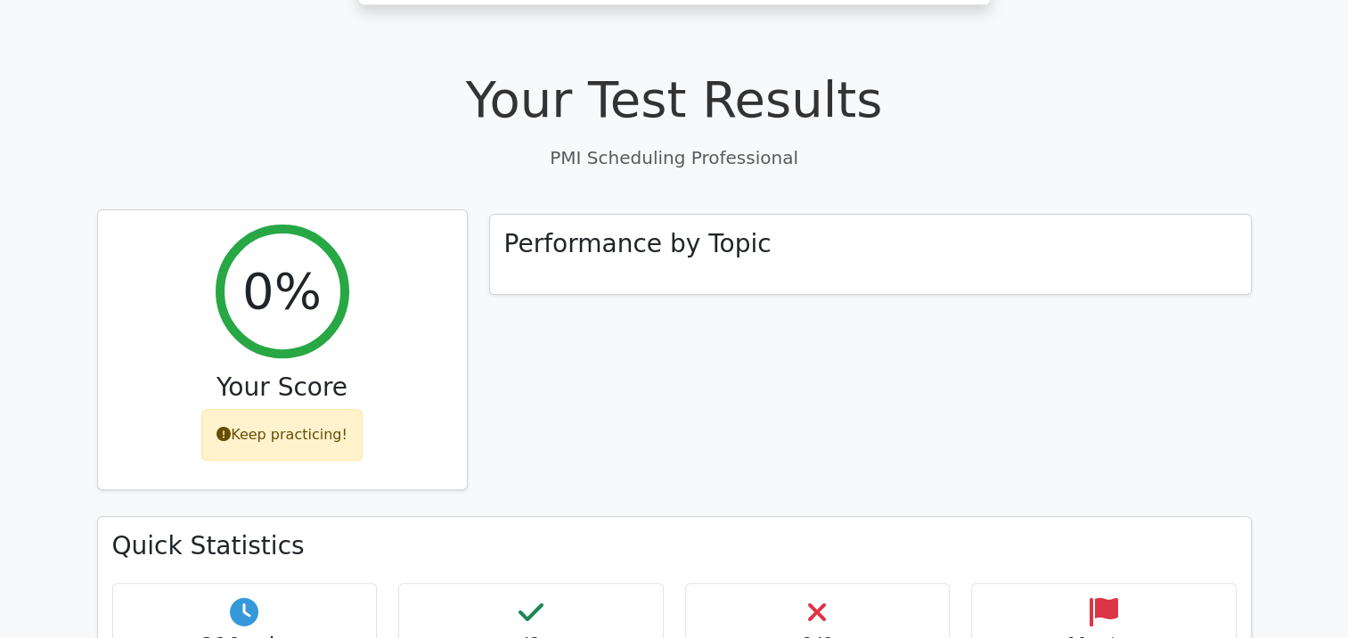
click at [309, 409] on div "Keep practicing!" at bounding box center [281, 435] width 161 height 52
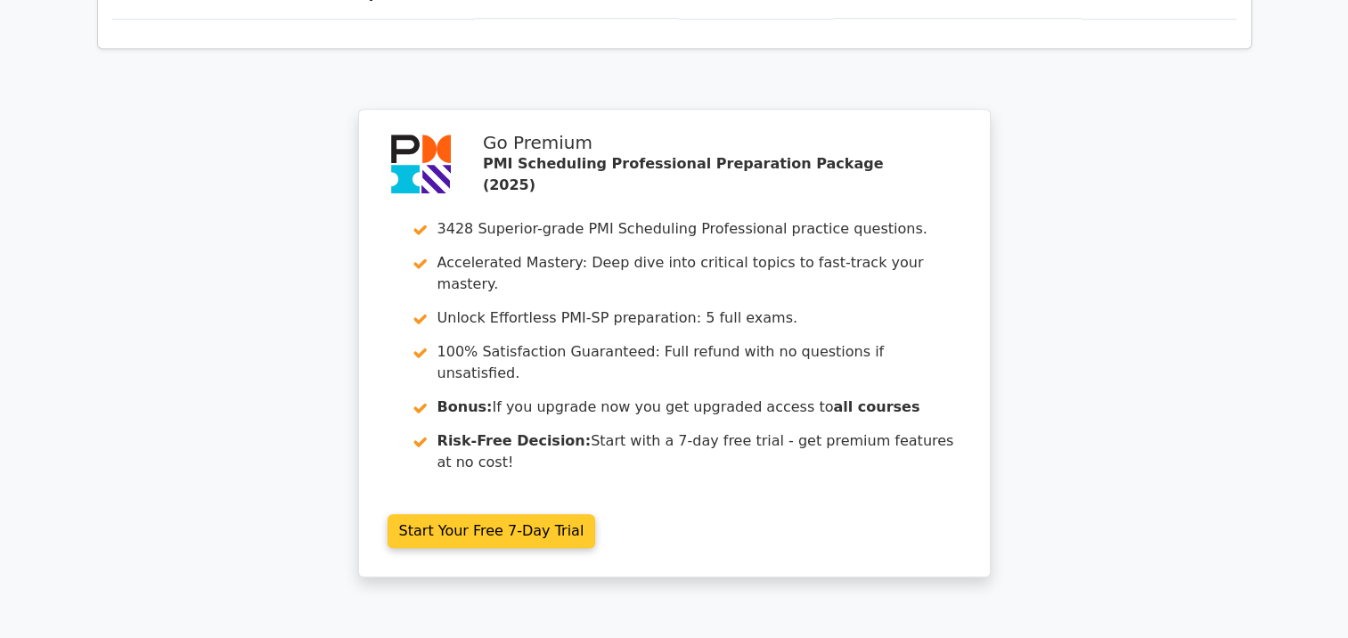
scroll to position [1549, 0]
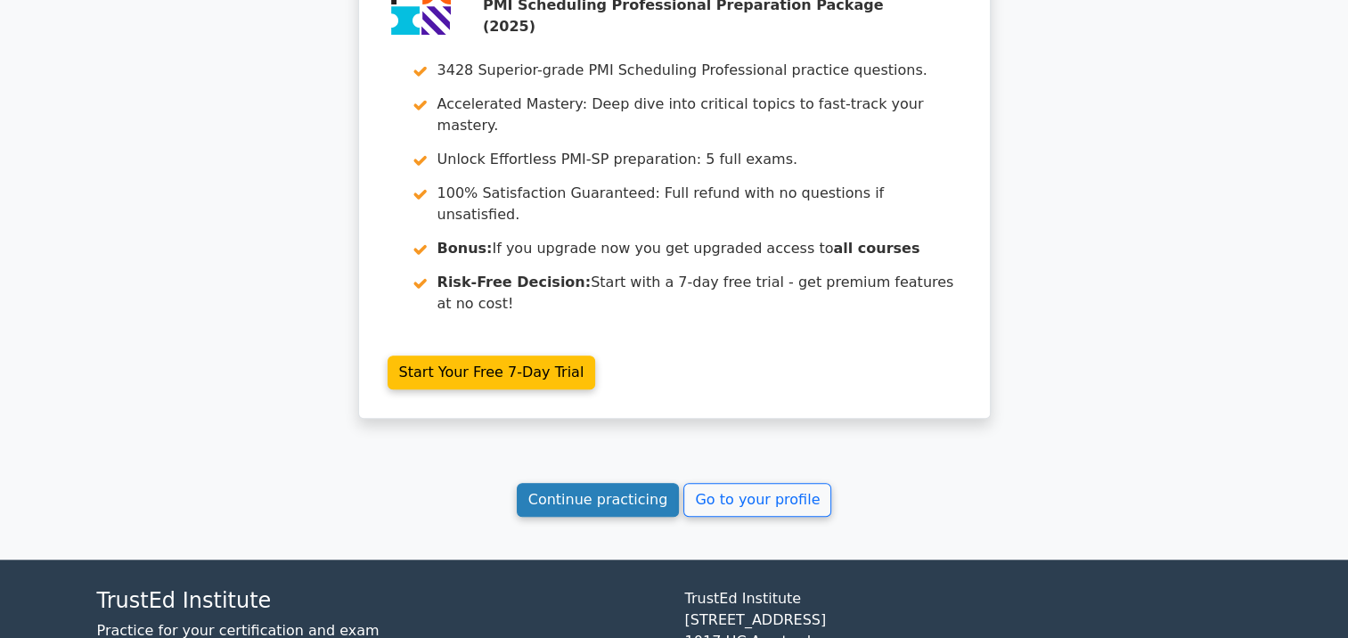
click at [630, 483] on link "Continue practicing" at bounding box center [598, 500] width 163 height 34
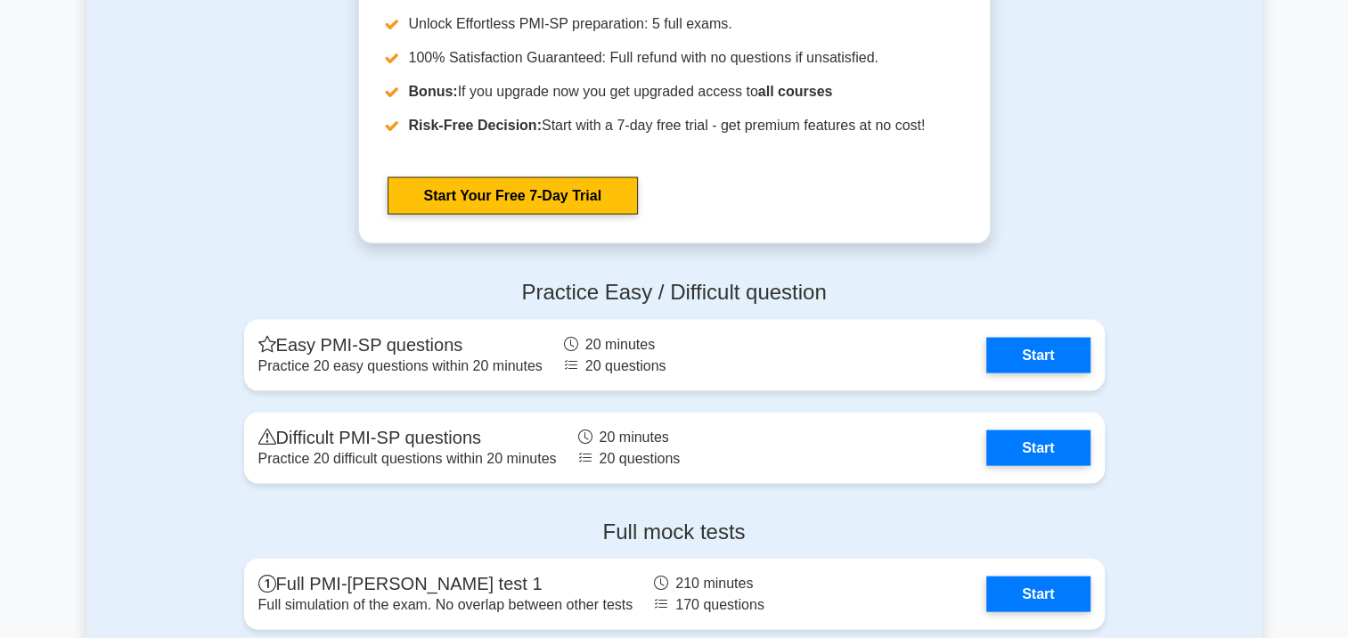
scroll to position [3742, 0]
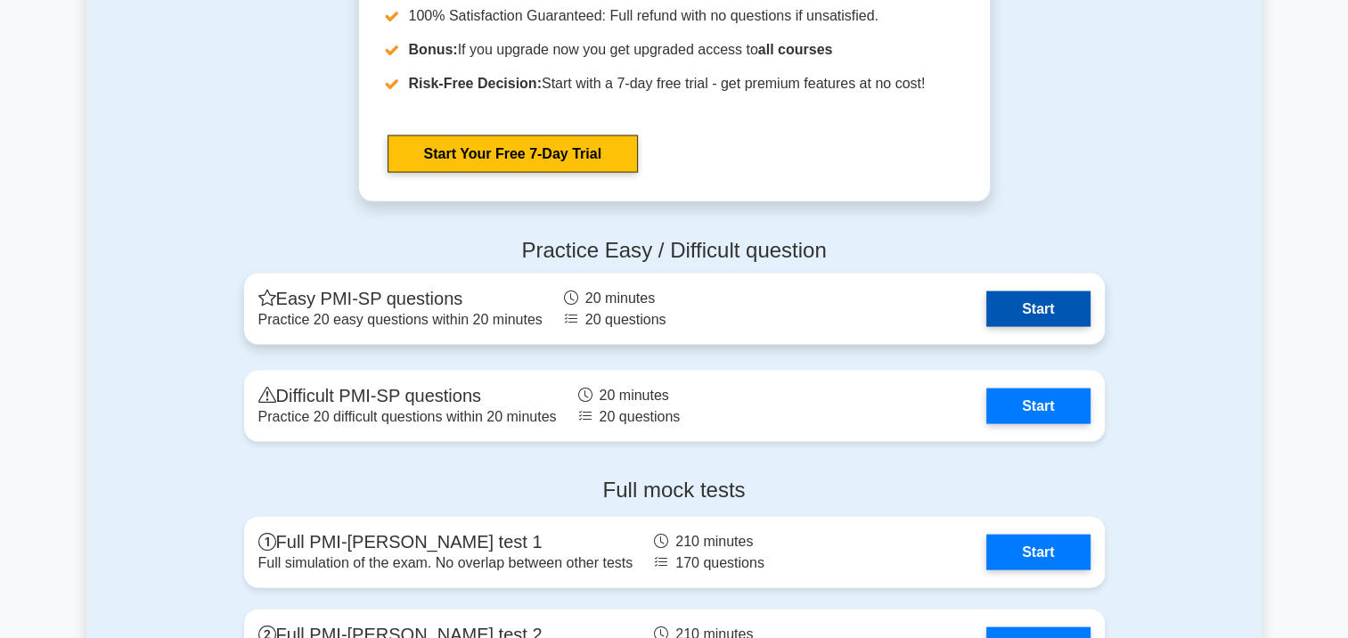
click at [1030, 303] on link "Start" at bounding box center [1037, 309] width 103 height 36
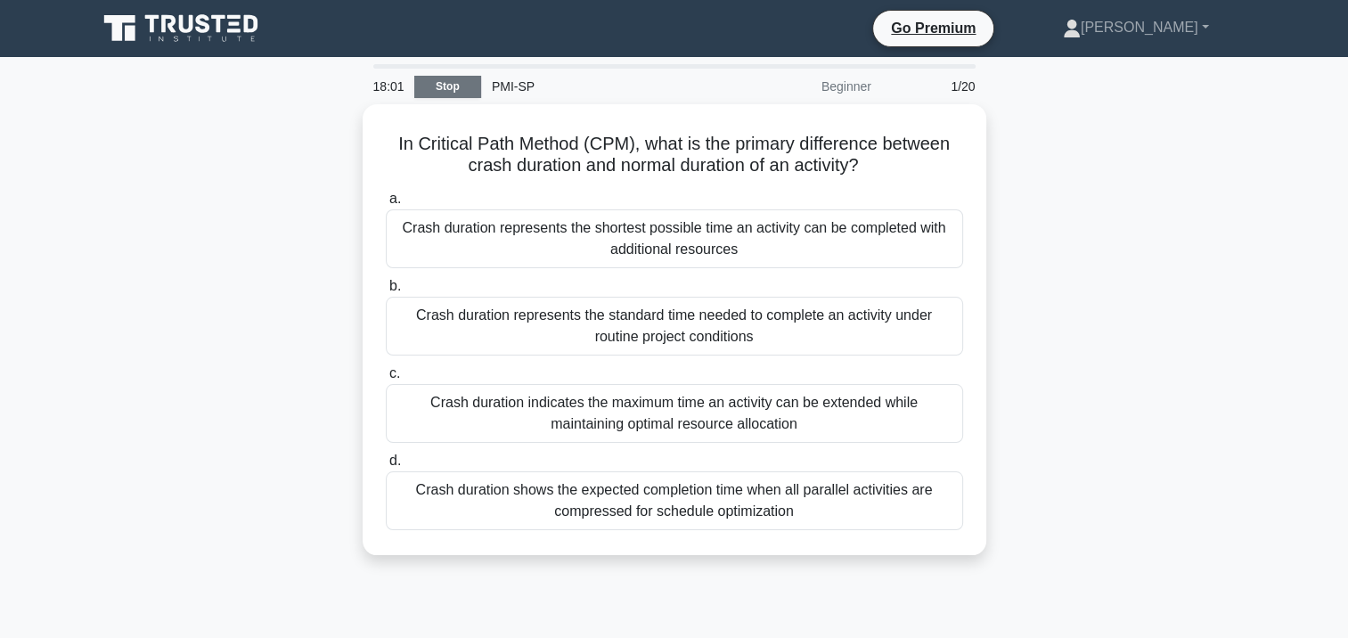
click at [437, 78] on link "Stop" at bounding box center [447, 87] width 67 height 22
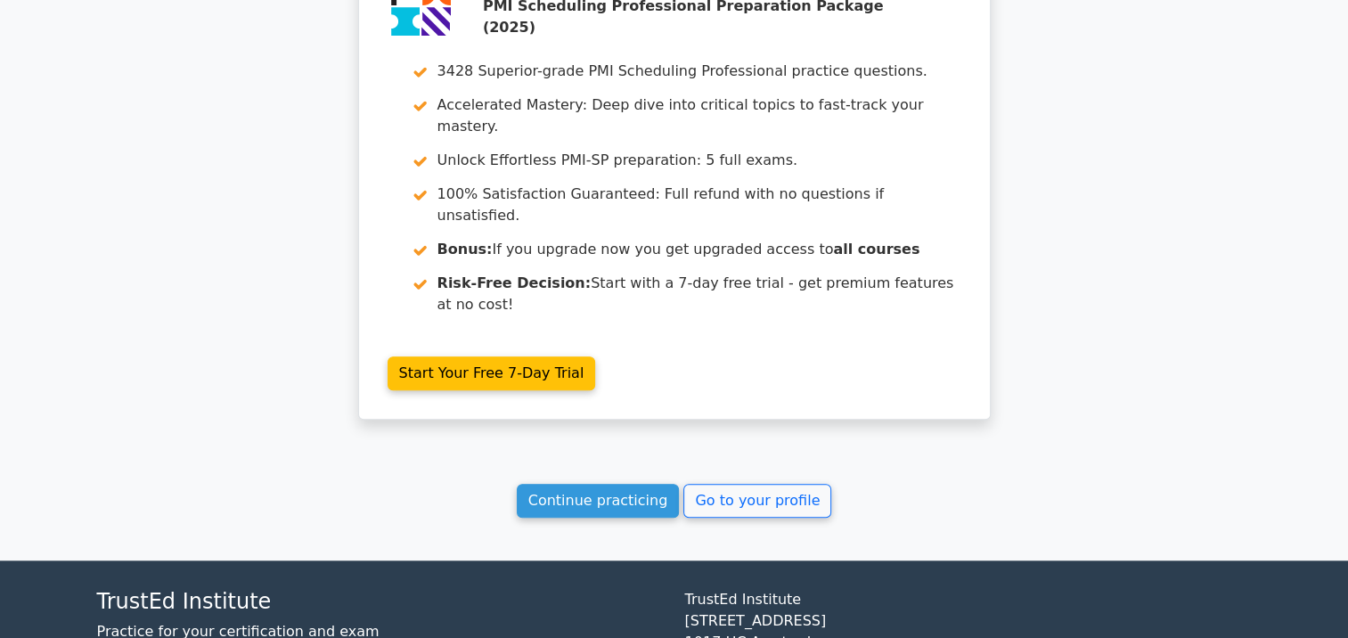
scroll to position [1549, 0]
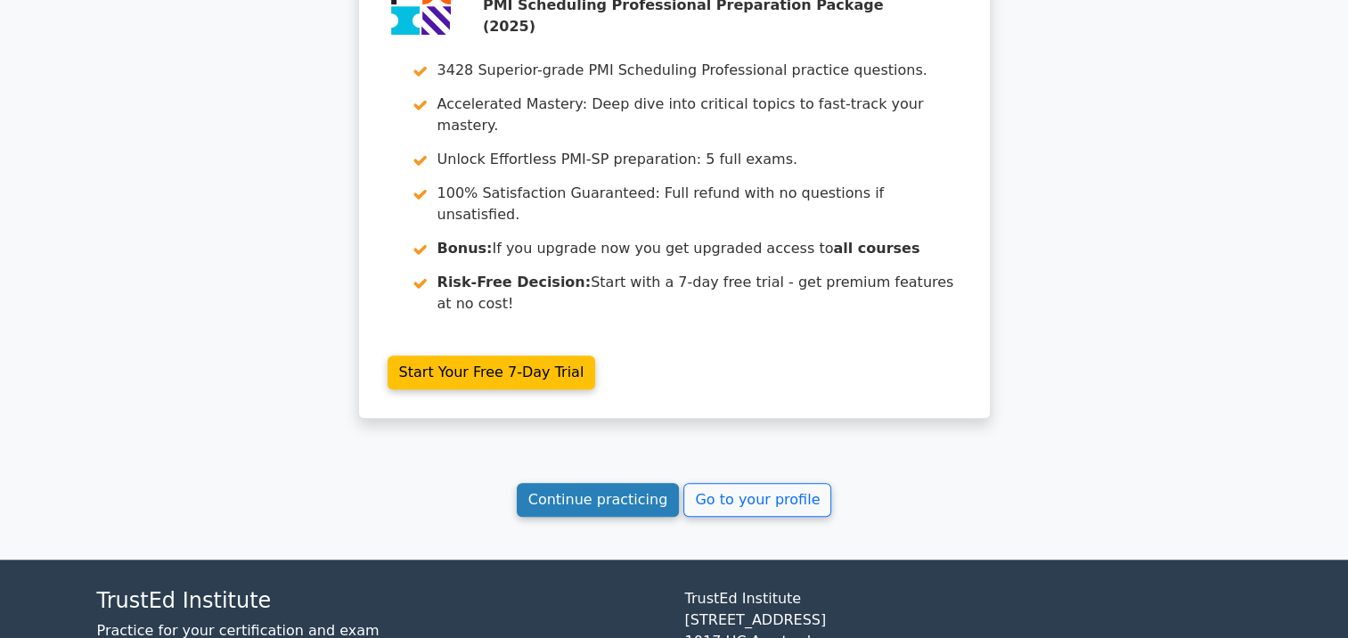
click at [590, 483] on link "Continue practicing" at bounding box center [598, 500] width 163 height 34
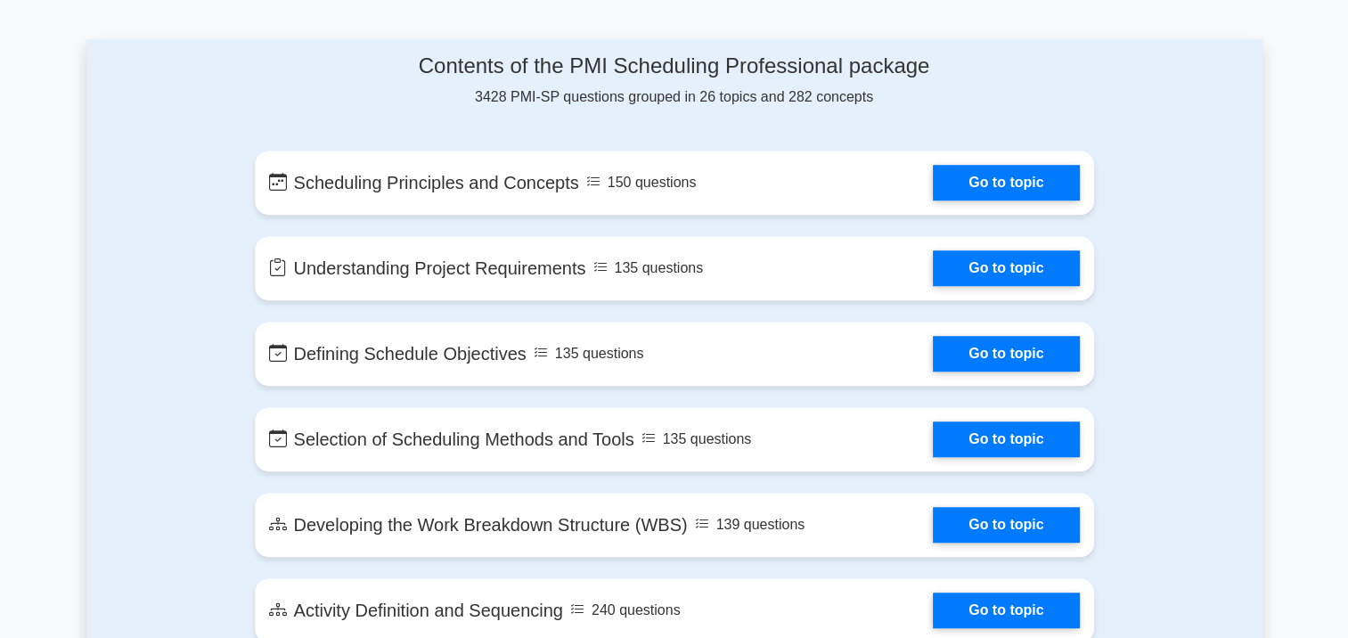
scroll to position [1158, 0]
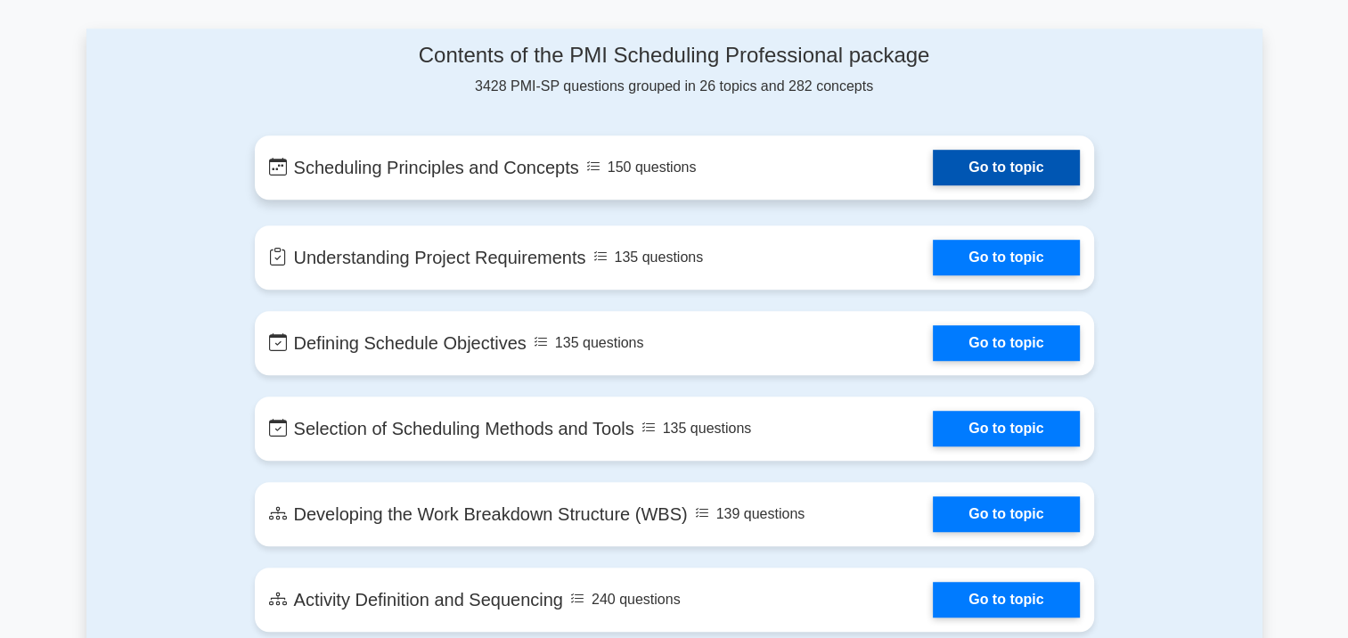
click at [994, 155] on link "Go to topic" at bounding box center [1006, 168] width 146 height 36
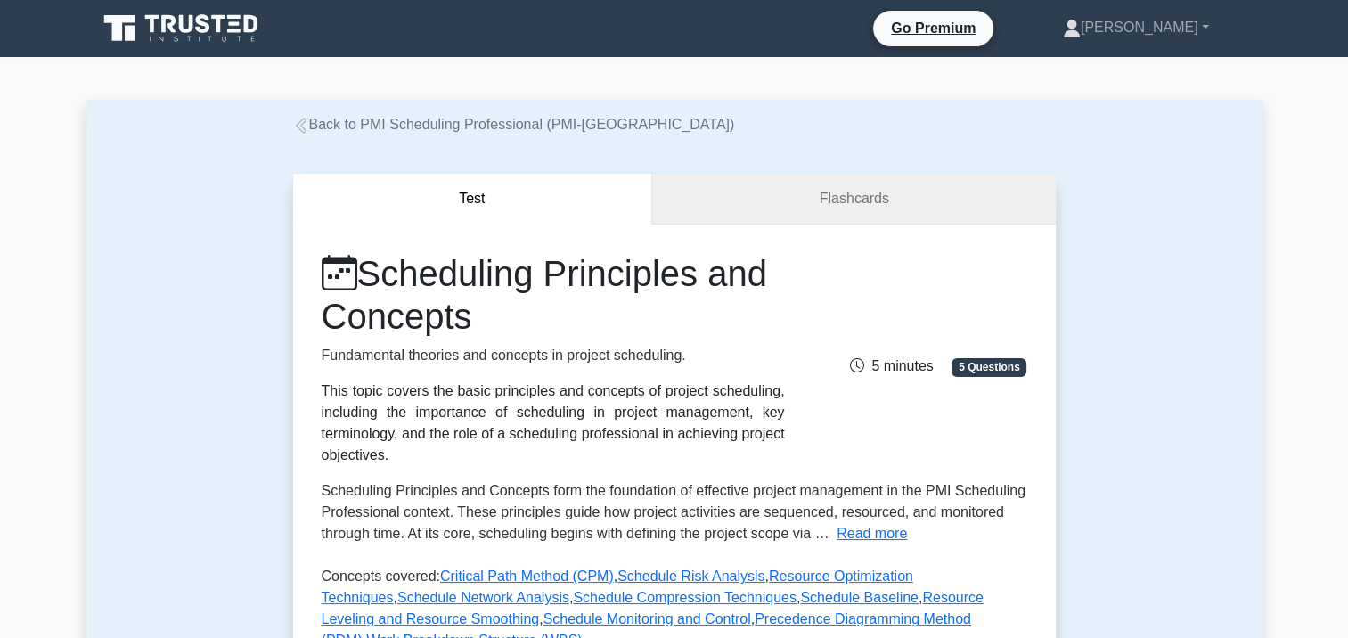
click at [893, 204] on link "Flashcards" at bounding box center [853, 199] width 403 height 51
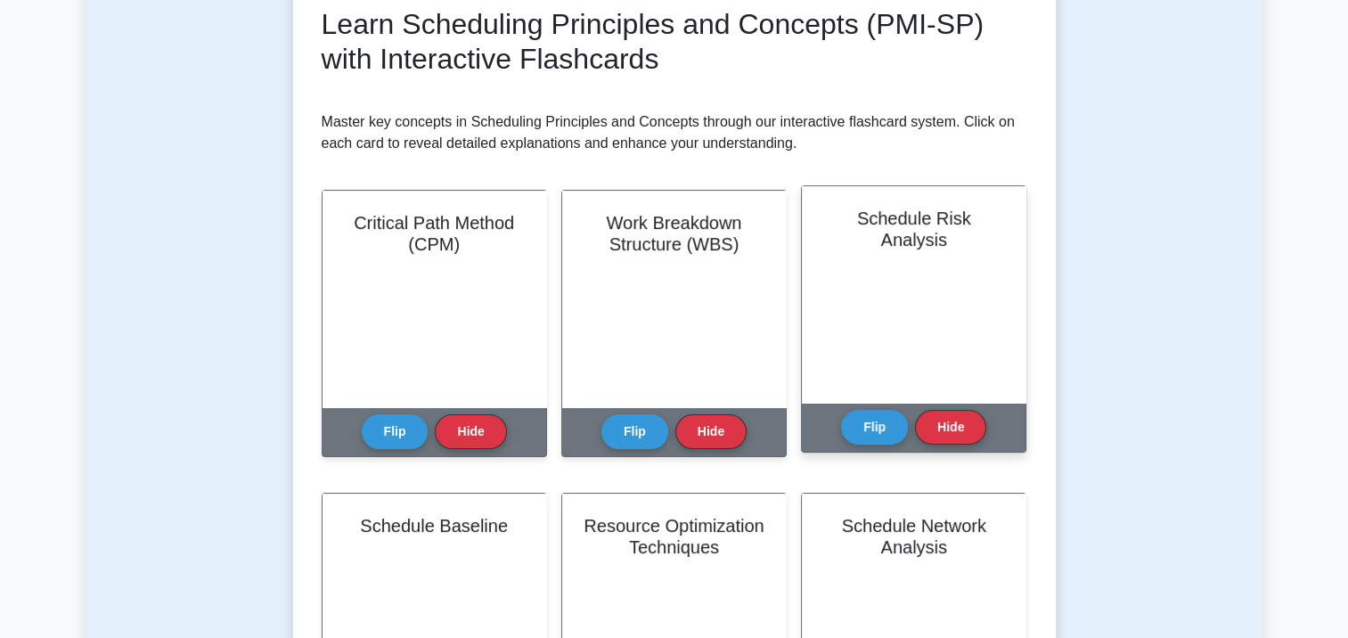
scroll to position [267, 0]
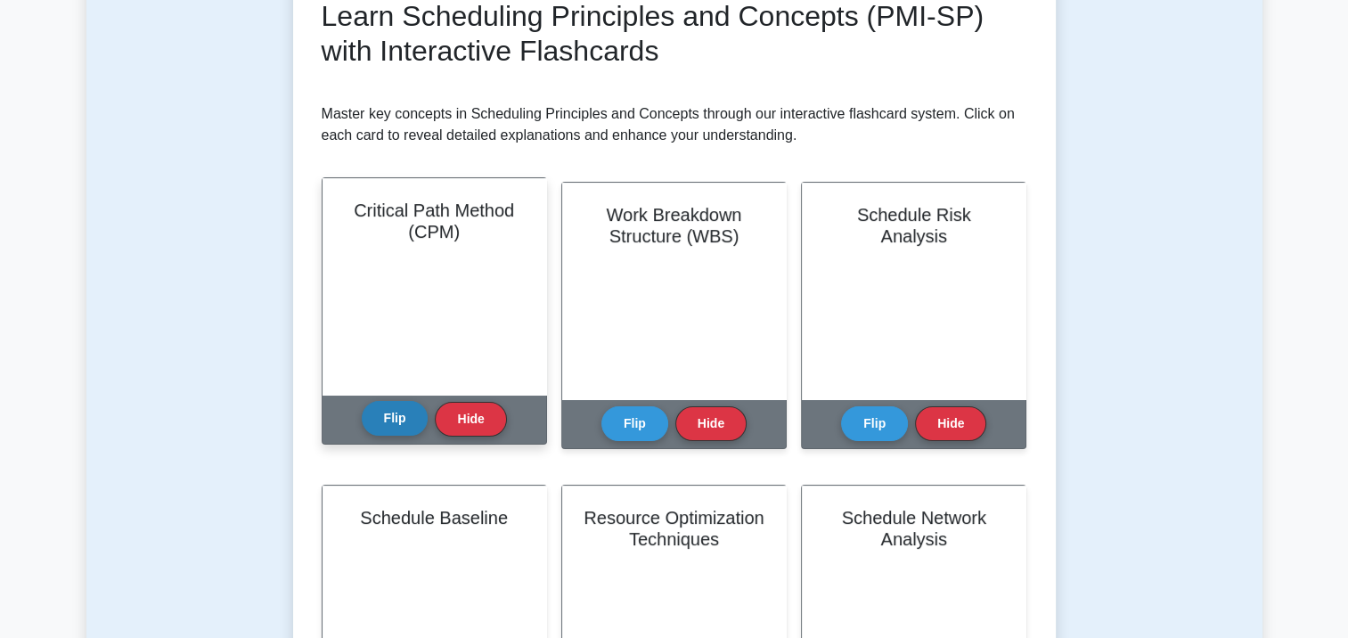
click at [389, 416] on button "Flip" at bounding box center [395, 418] width 67 height 35
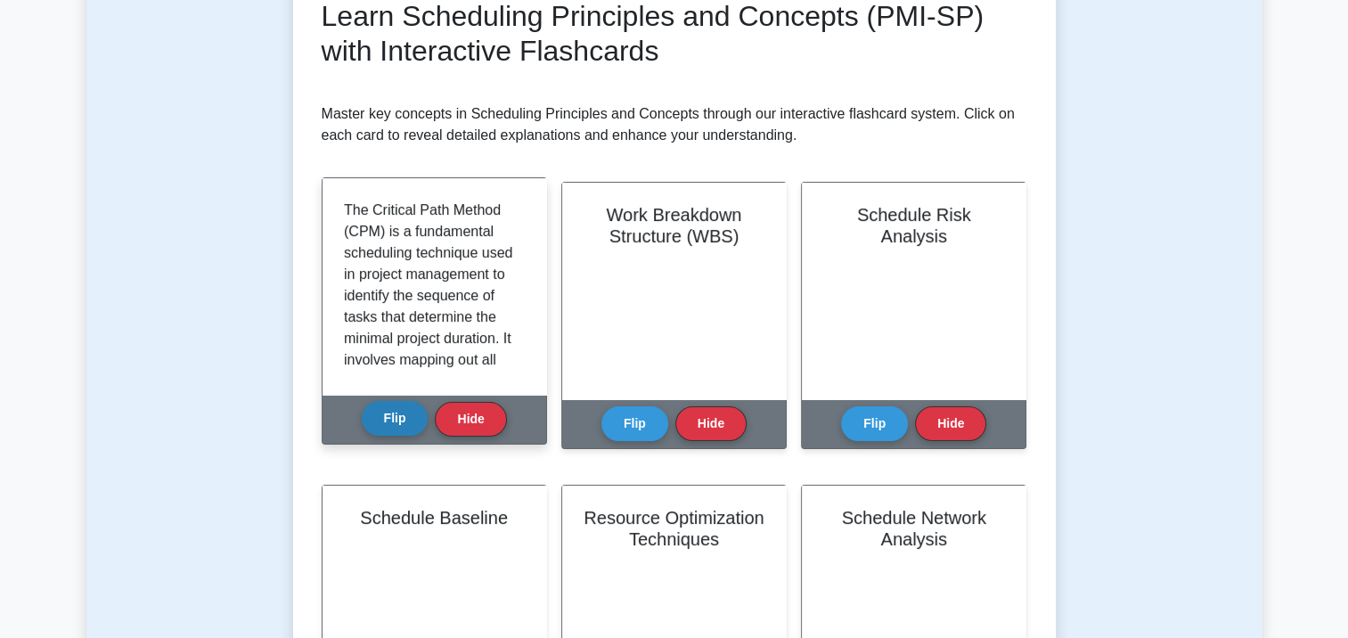
click at [388, 417] on button "Flip" at bounding box center [395, 418] width 67 height 35
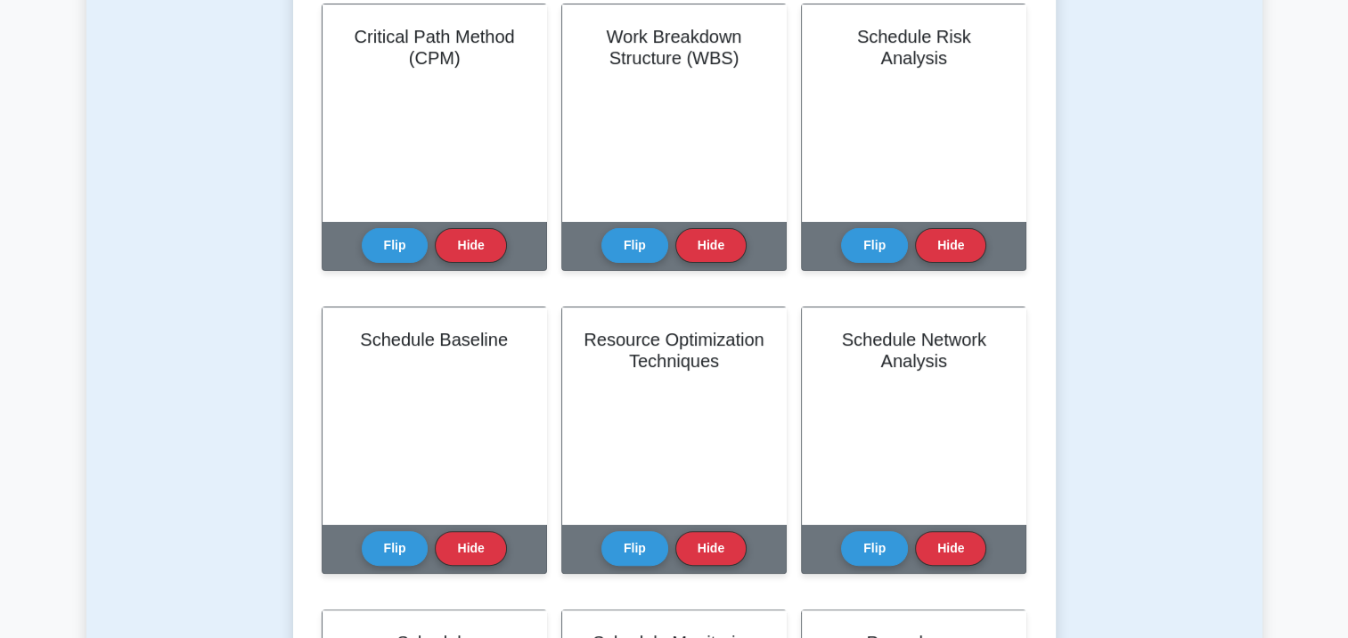
scroll to position [0, 0]
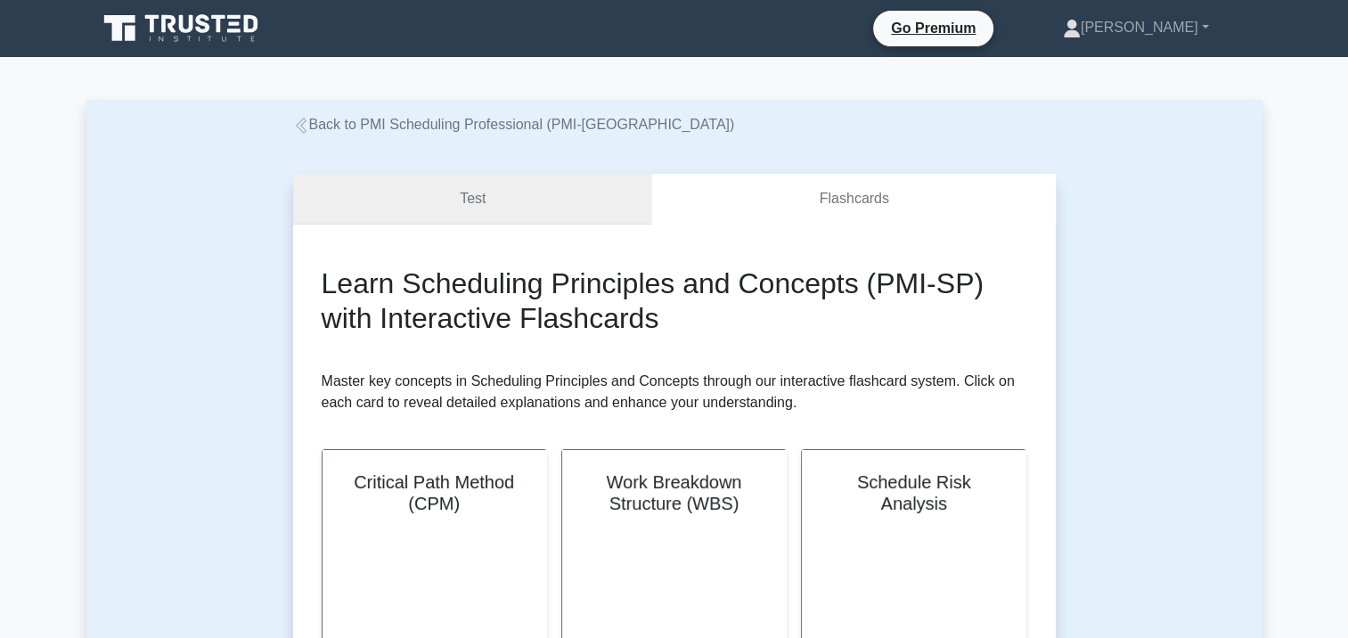
click at [521, 210] on link "Test" at bounding box center [473, 199] width 360 height 51
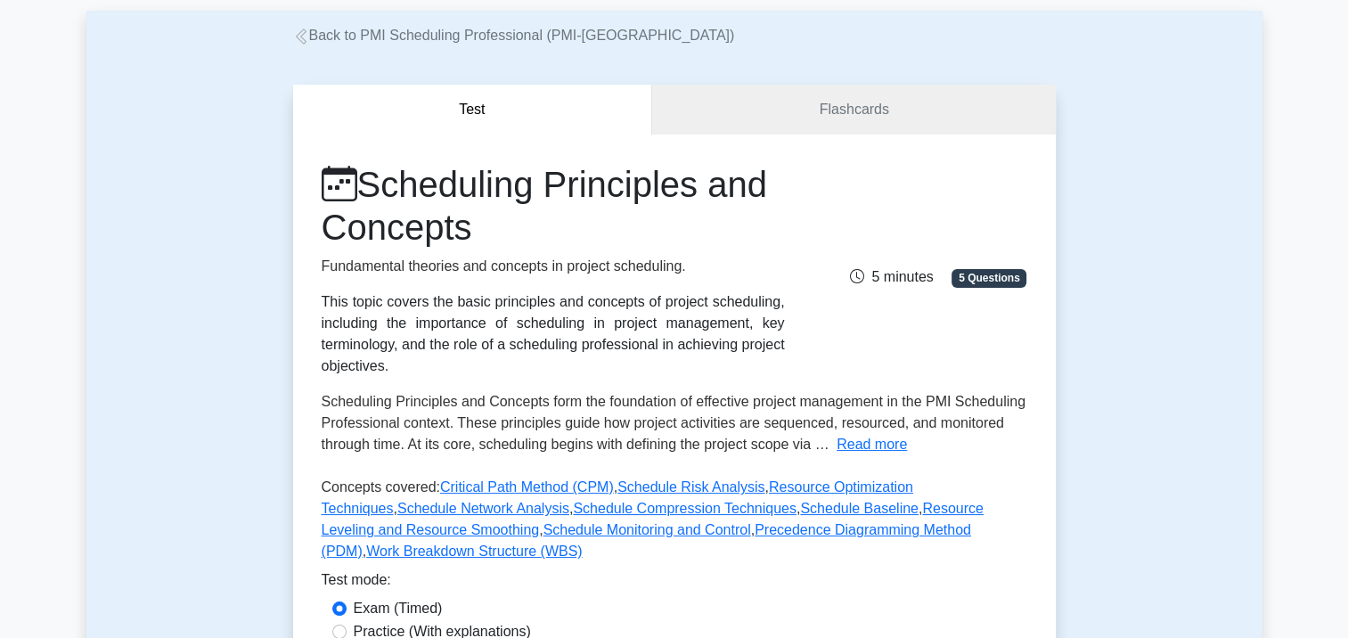
scroll to position [267, 0]
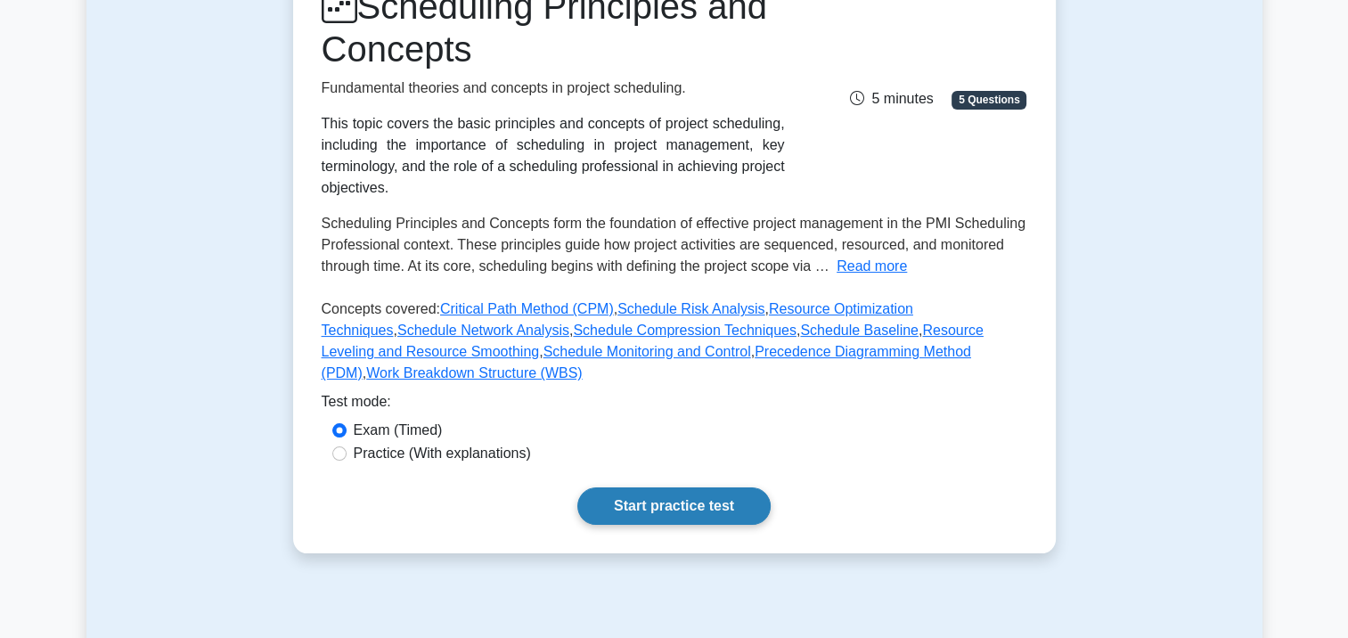
click at [712, 487] on link "Start practice test" at bounding box center [673, 505] width 193 height 37
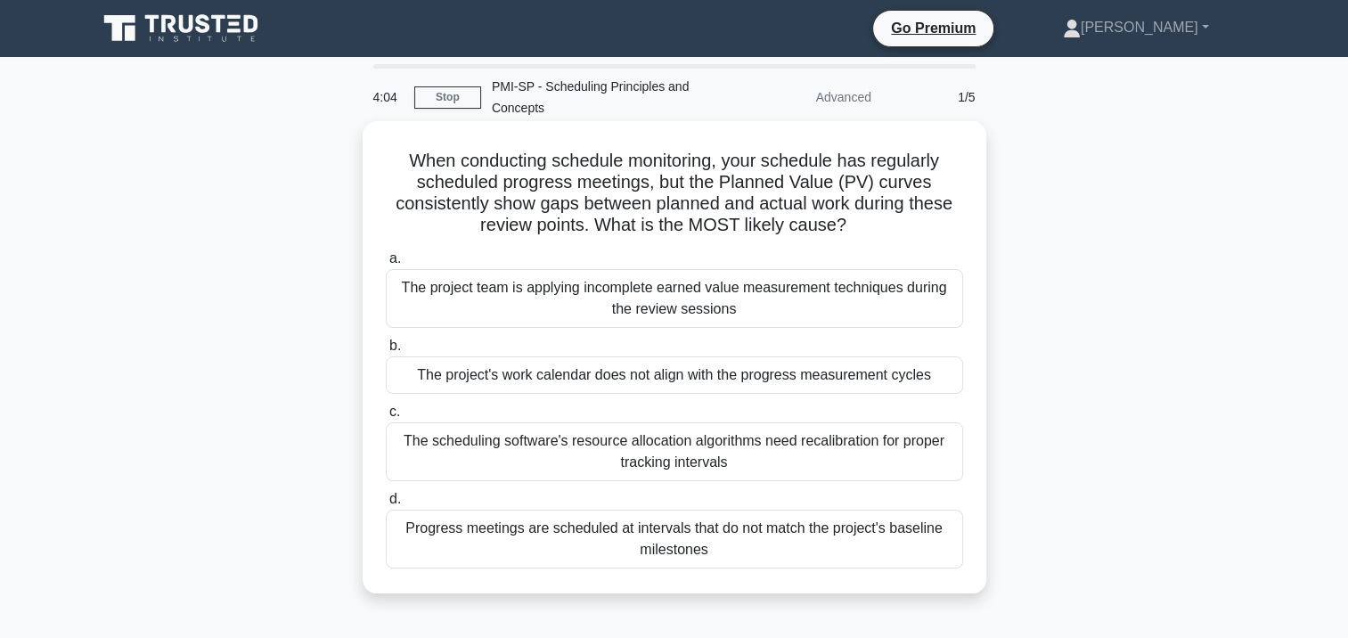
click at [800, 530] on div "Progress meetings are scheduled at intervals that do not match the project's ba…" at bounding box center [674, 539] width 577 height 59
click at [386, 505] on input "d. Progress meetings are scheduled at intervals that do not match the project's…" at bounding box center [386, 500] width 0 height 12
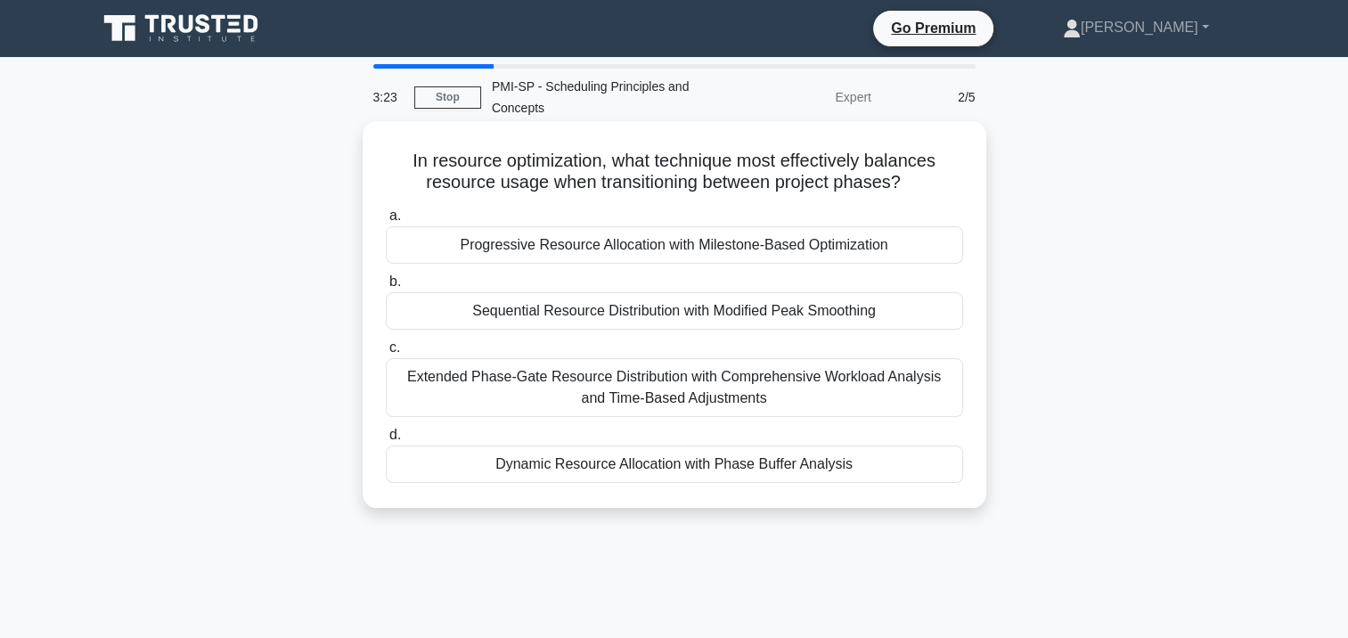
click at [717, 463] on div "Dynamic Resource Allocation with Phase Buffer Analysis" at bounding box center [674, 463] width 577 height 37
click at [386, 441] on input "d. Dynamic Resource Allocation with Phase Buffer Analysis" at bounding box center [386, 435] width 0 height 12
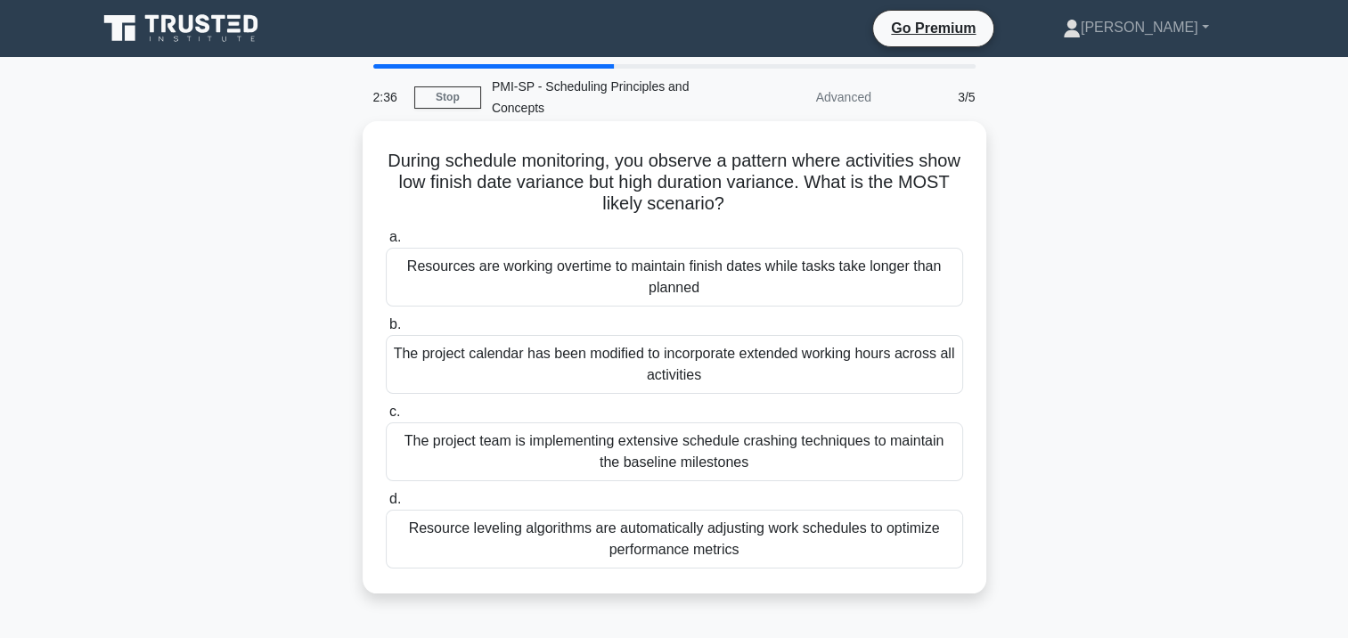
click at [713, 453] on div "The project team is implementing extensive schedule crashing techniques to main…" at bounding box center [674, 451] width 577 height 59
click at [386, 418] on input "c. The project team is implementing extensive schedule crashing techniques to m…" at bounding box center [386, 412] width 0 height 12
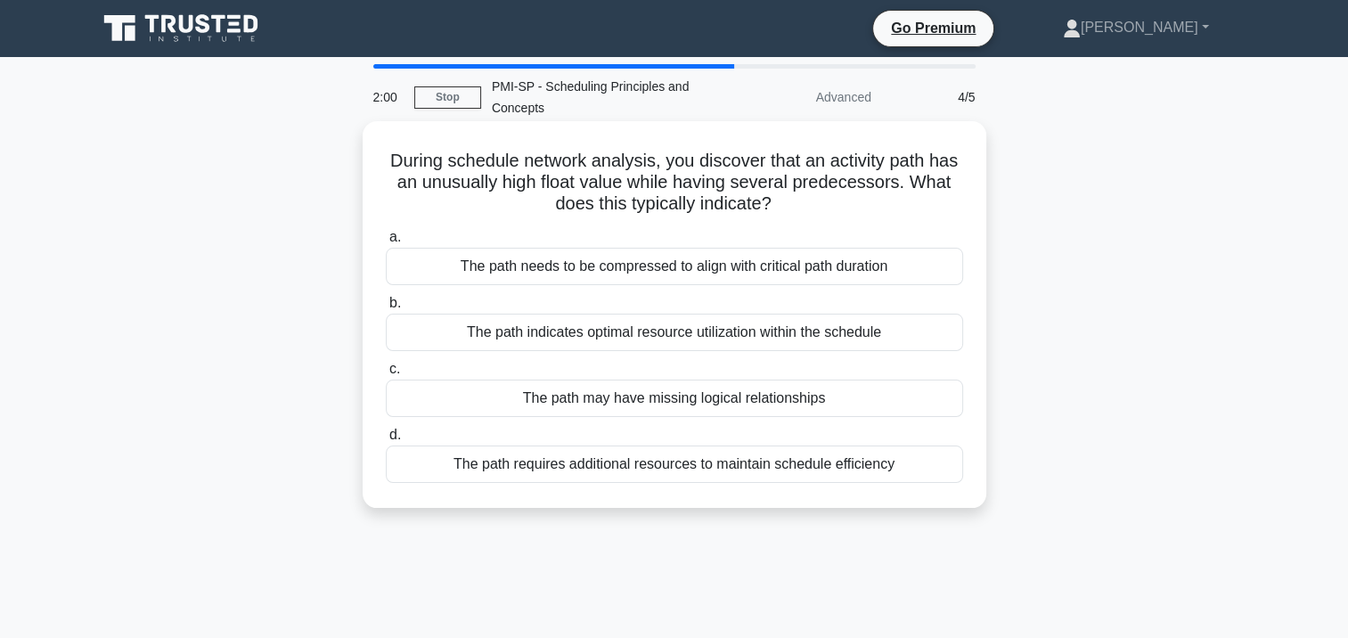
click at [752, 263] on div "The path needs to be compressed to align with critical path duration" at bounding box center [674, 266] width 577 height 37
click at [386, 243] on input "a. The path needs to be compressed to align with critical path duration" at bounding box center [386, 238] width 0 height 12
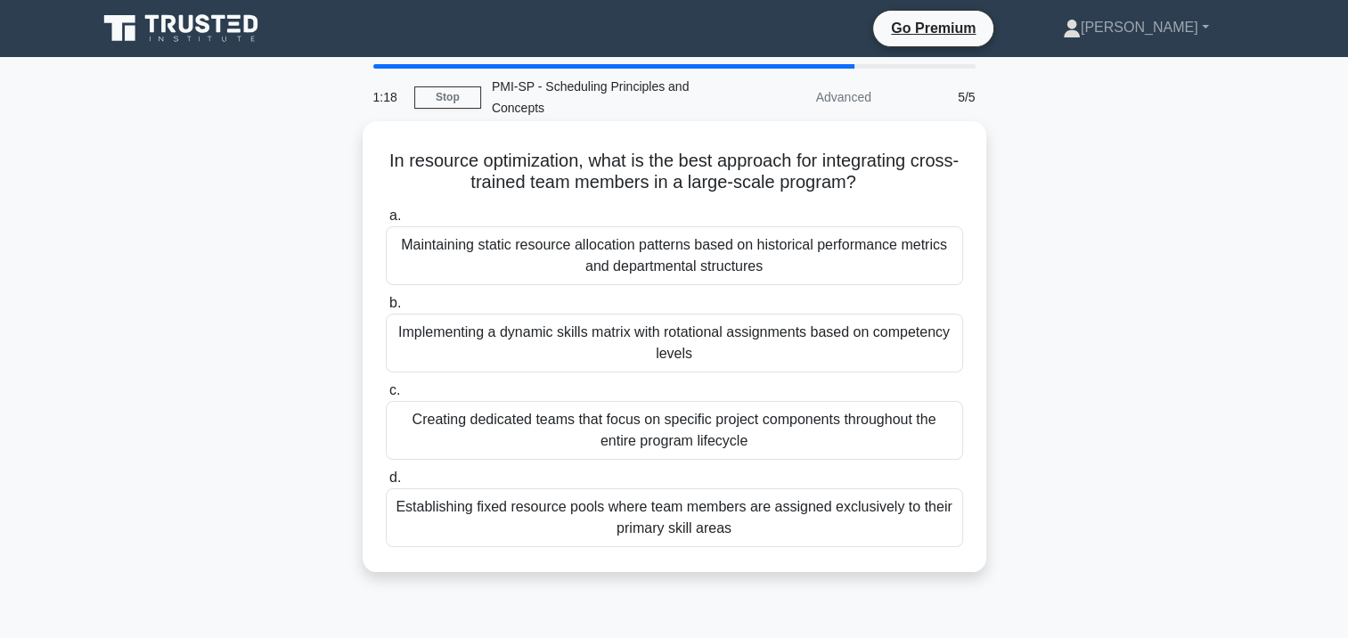
click at [787, 355] on div "Implementing a dynamic skills matrix with rotational assignments based on compe…" at bounding box center [674, 343] width 577 height 59
click at [386, 309] on input "b. Implementing a dynamic skills matrix with rotational assignments based on co…" at bounding box center [386, 304] width 0 height 12
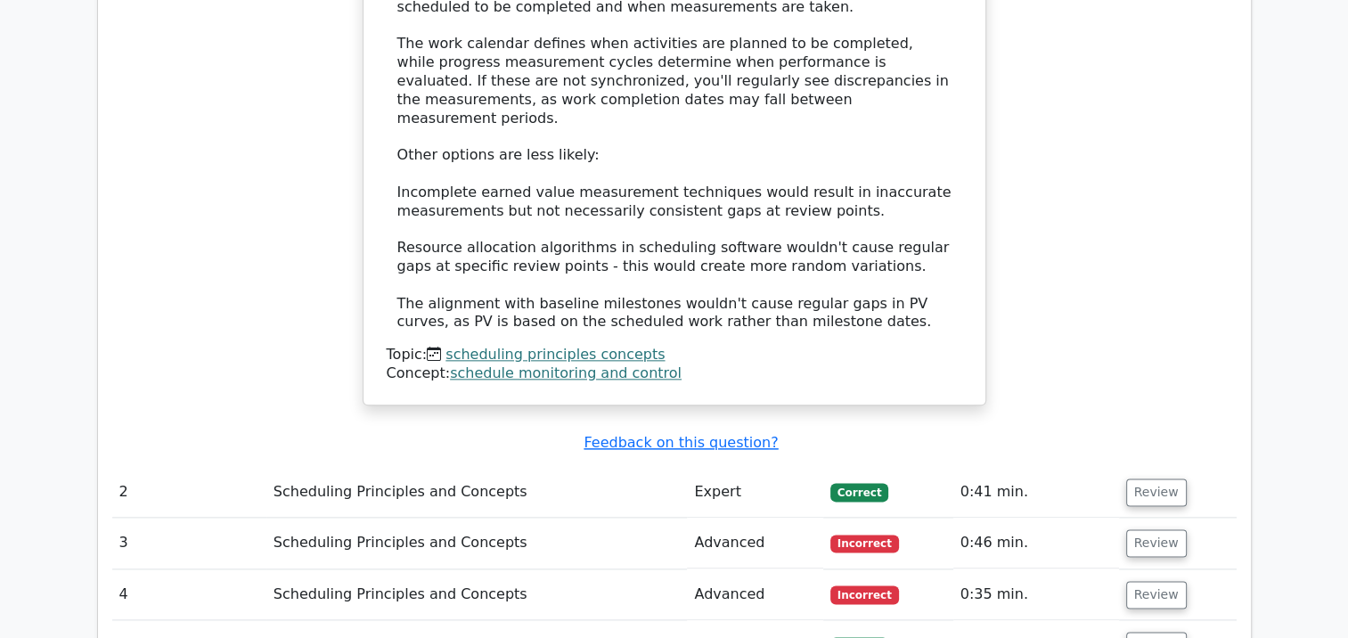
scroll to position [2138, 0]
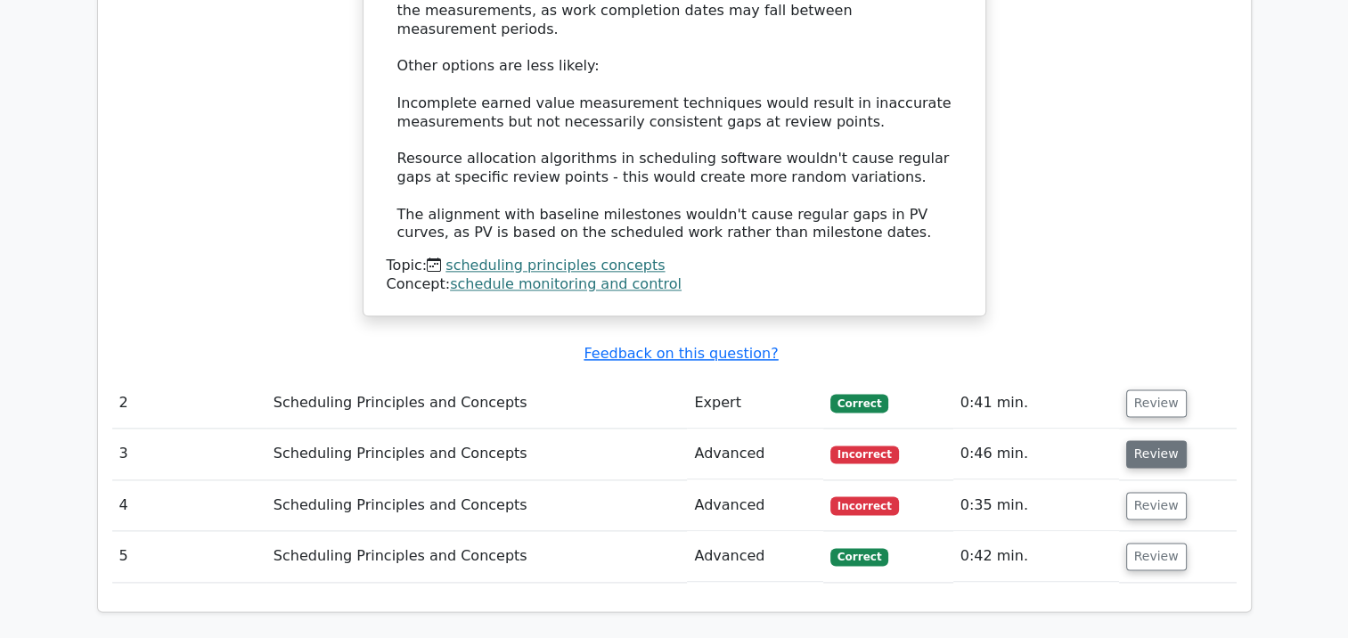
click at [1154, 440] on button "Review" at bounding box center [1156, 454] width 61 height 28
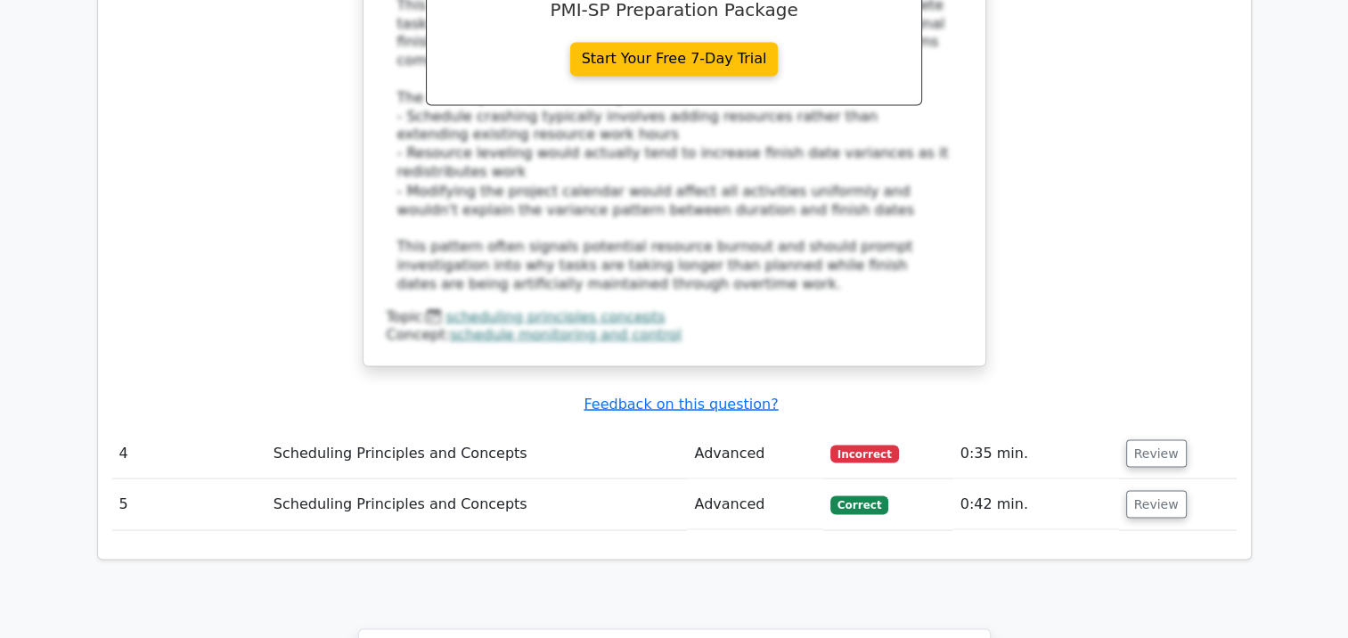
scroll to position [3207, 0]
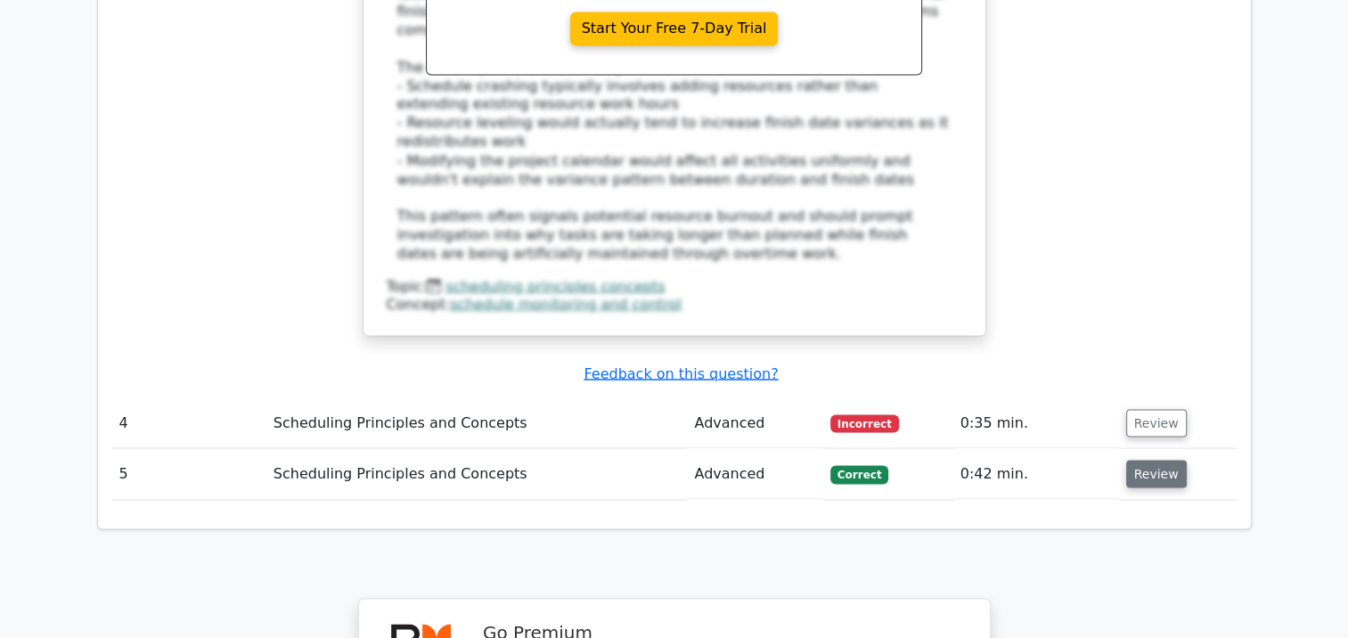
click at [1161, 460] on button "Review" at bounding box center [1156, 474] width 61 height 28
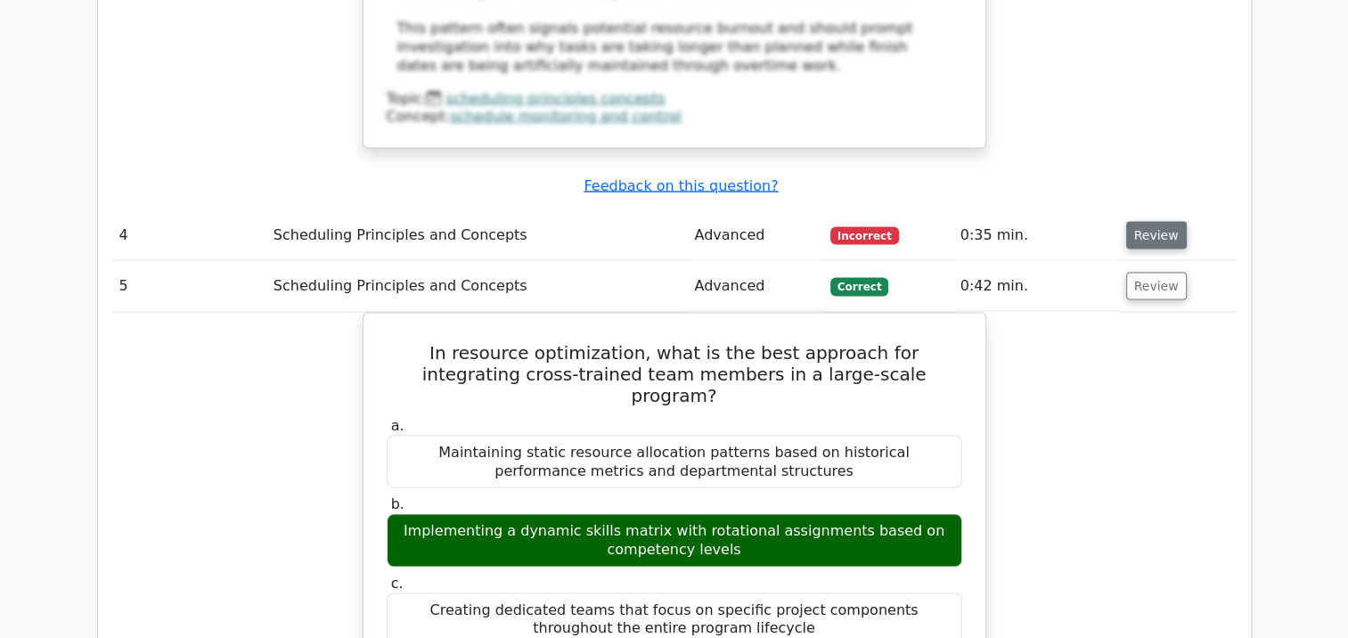
scroll to position [3386, 0]
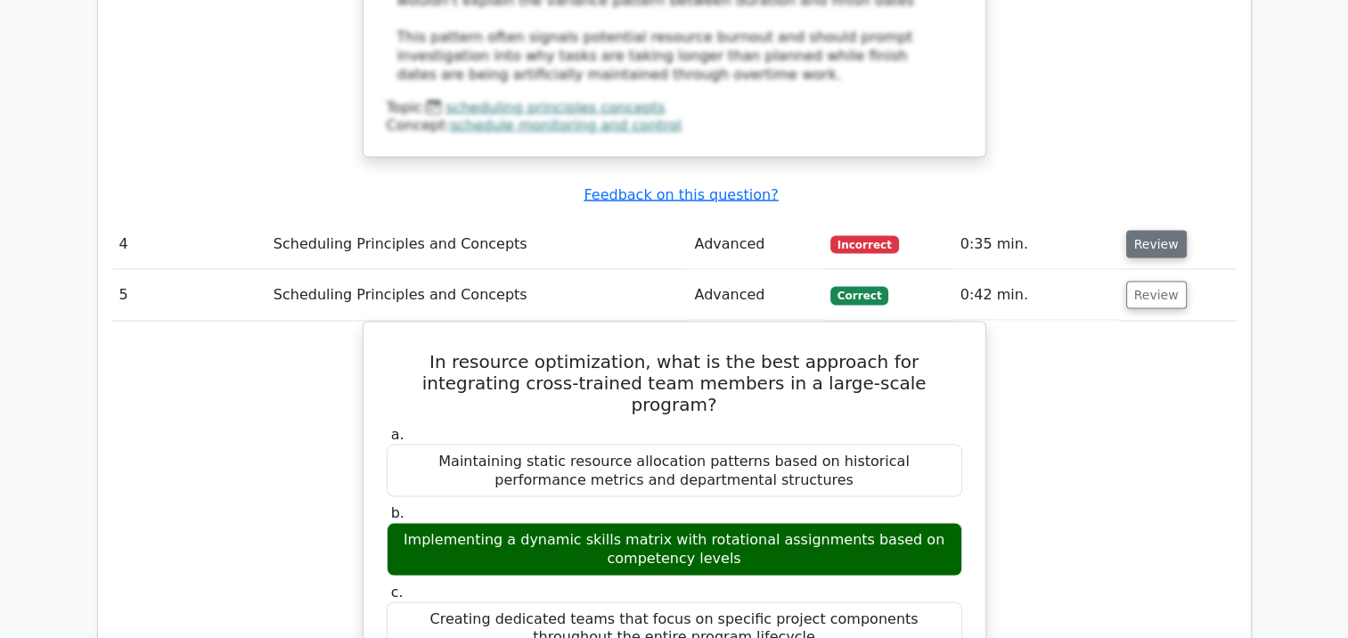
click at [1170, 231] on button "Review" at bounding box center [1156, 245] width 61 height 28
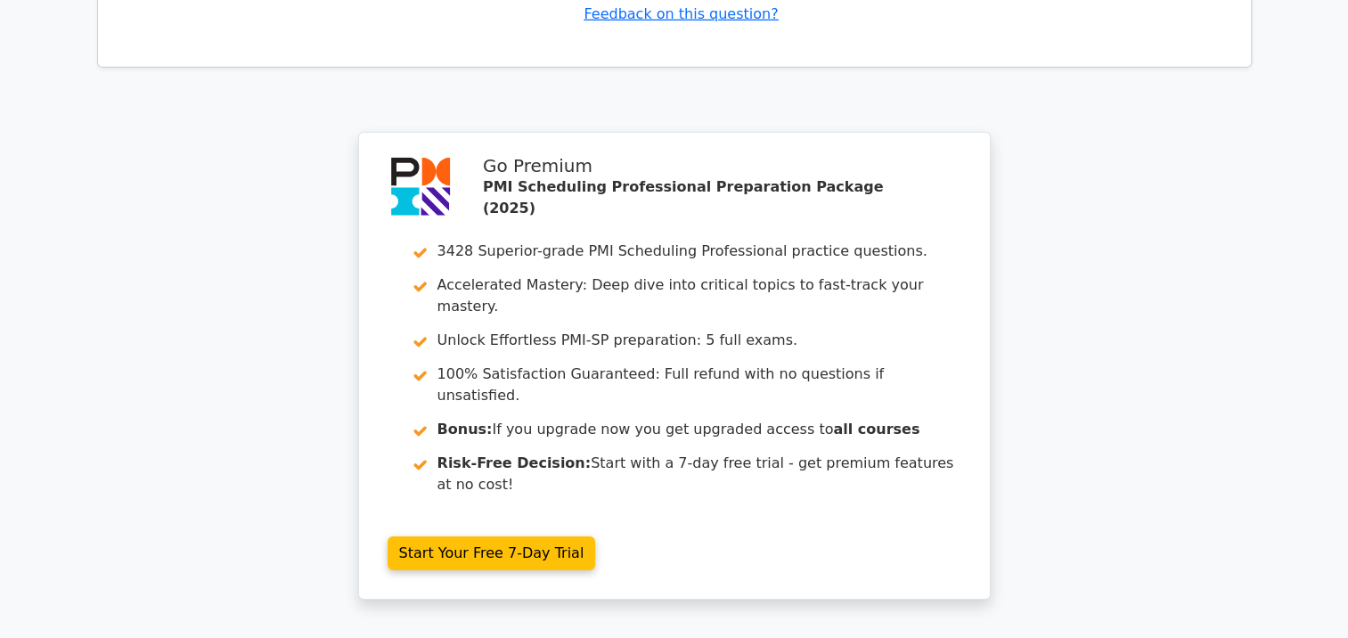
scroll to position [5683, 0]
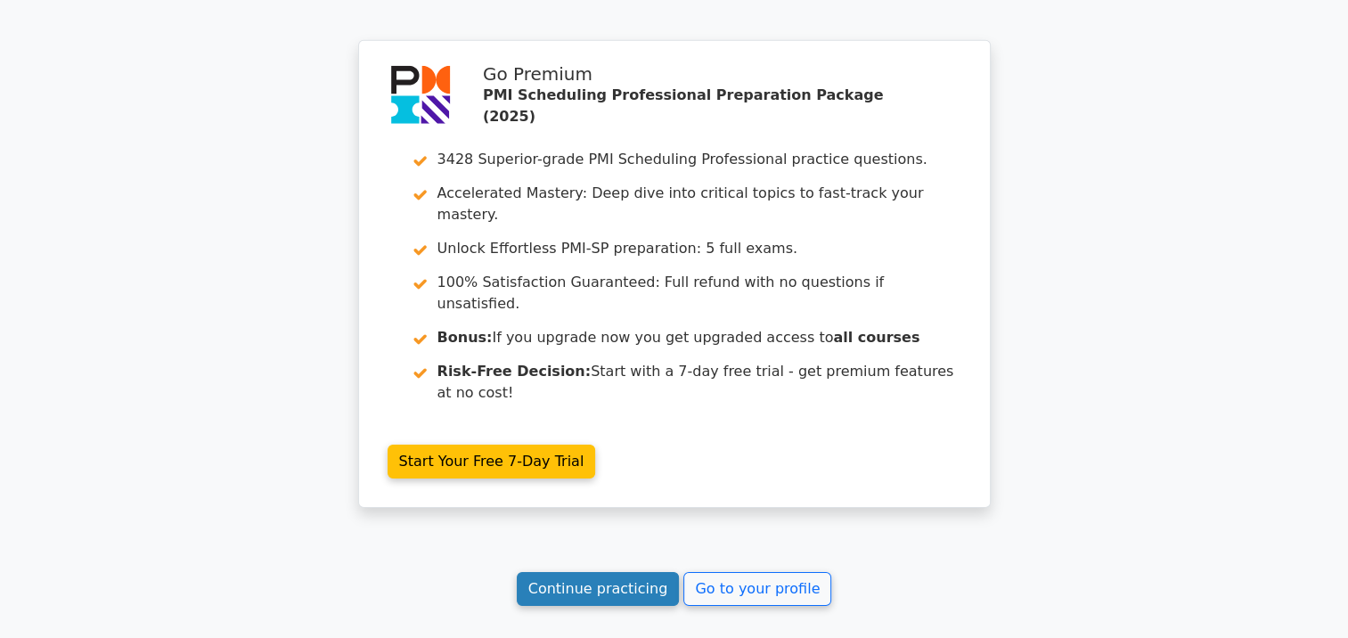
click at [613, 572] on link "Continue practicing" at bounding box center [598, 589] width 163 height 34
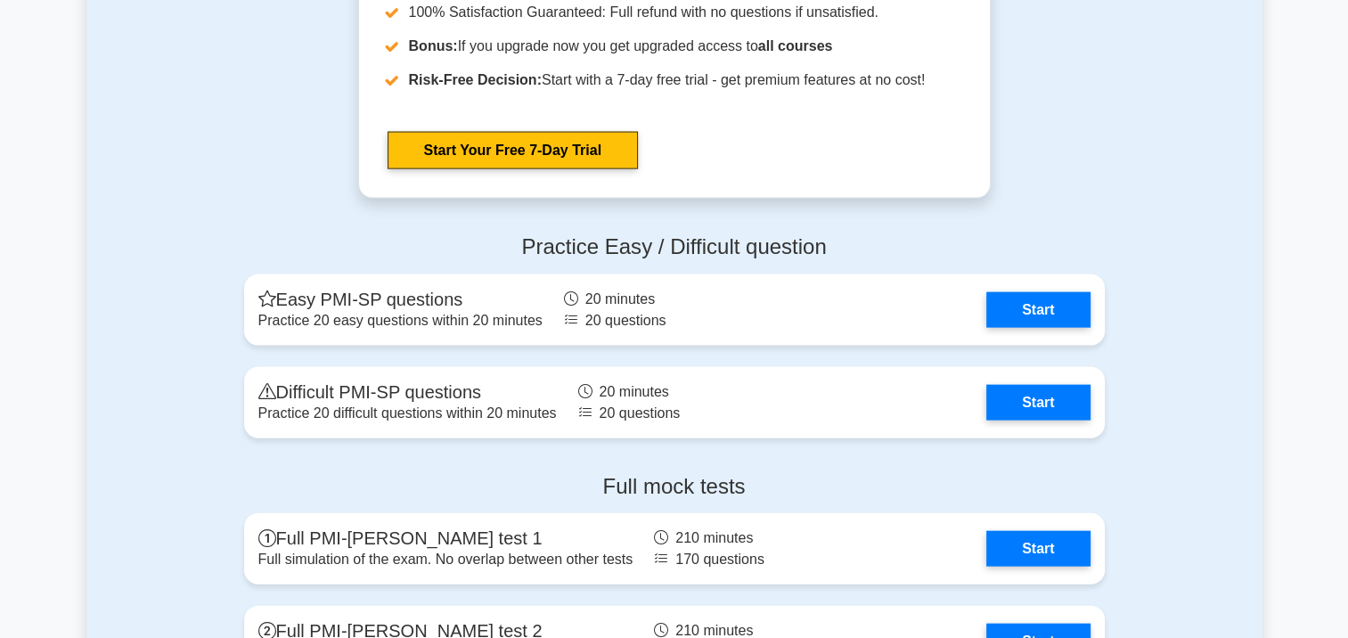
scroll to position [3831, 0]
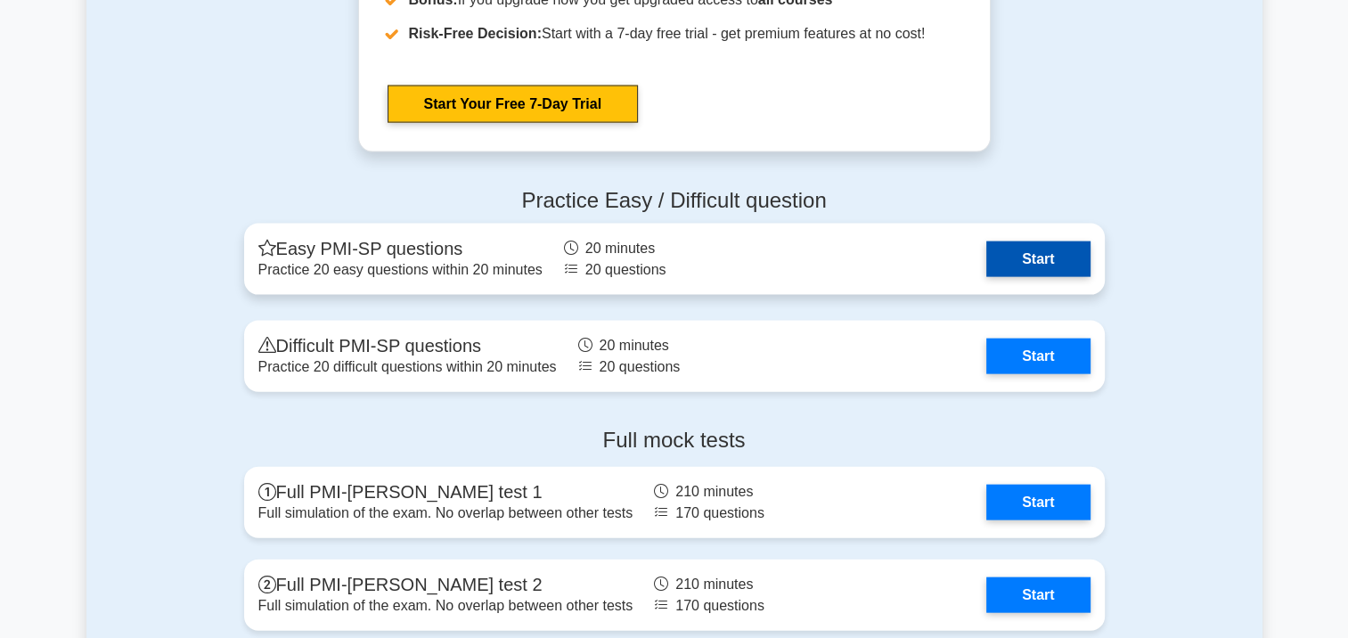
click at [1049, 263] on link "Start" at bounding box center [1037, 259] width 103 height 36
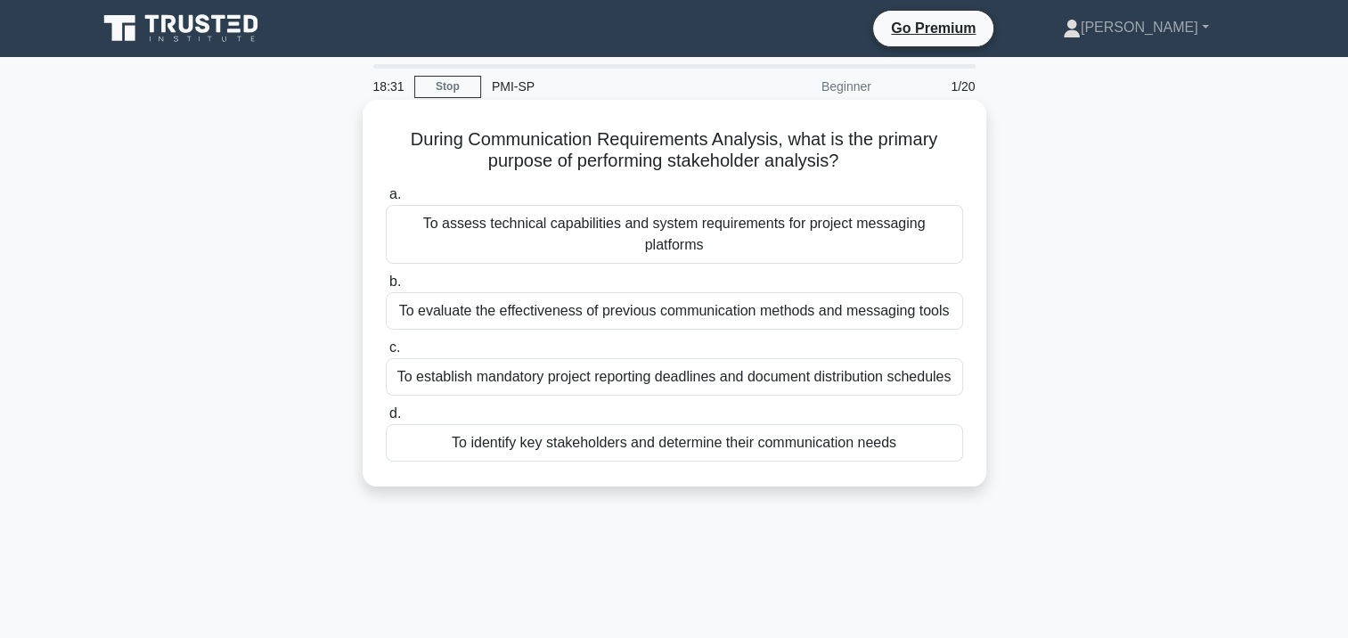
click at [553, 424] on div "To identify key stakeholders and determine their communication needs" at bounding box center [674, 442] width 577 height 37
click at [386, 413] on input "d. To identify key stakeholders and determine their communication needs" at bounding box center [386, 414] width 0 height 12
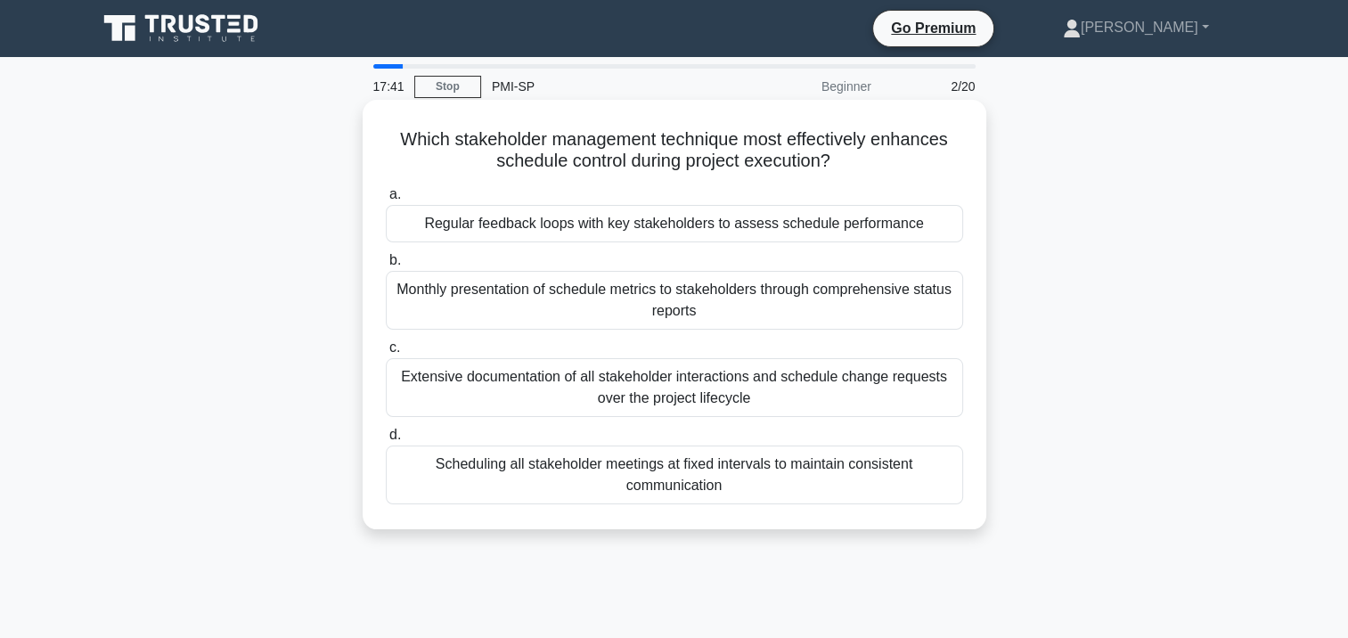
click at [795, 217] on div "Regular feedback loops with key stakeholders to assess schedule performance" at bounding box center [674, 223] width 577 height 37
click at [386, 200] on input "a. Regular feedback loops with key stakeholders to assess schedule performance" at bounding box center [386, 195] width 0 height 12
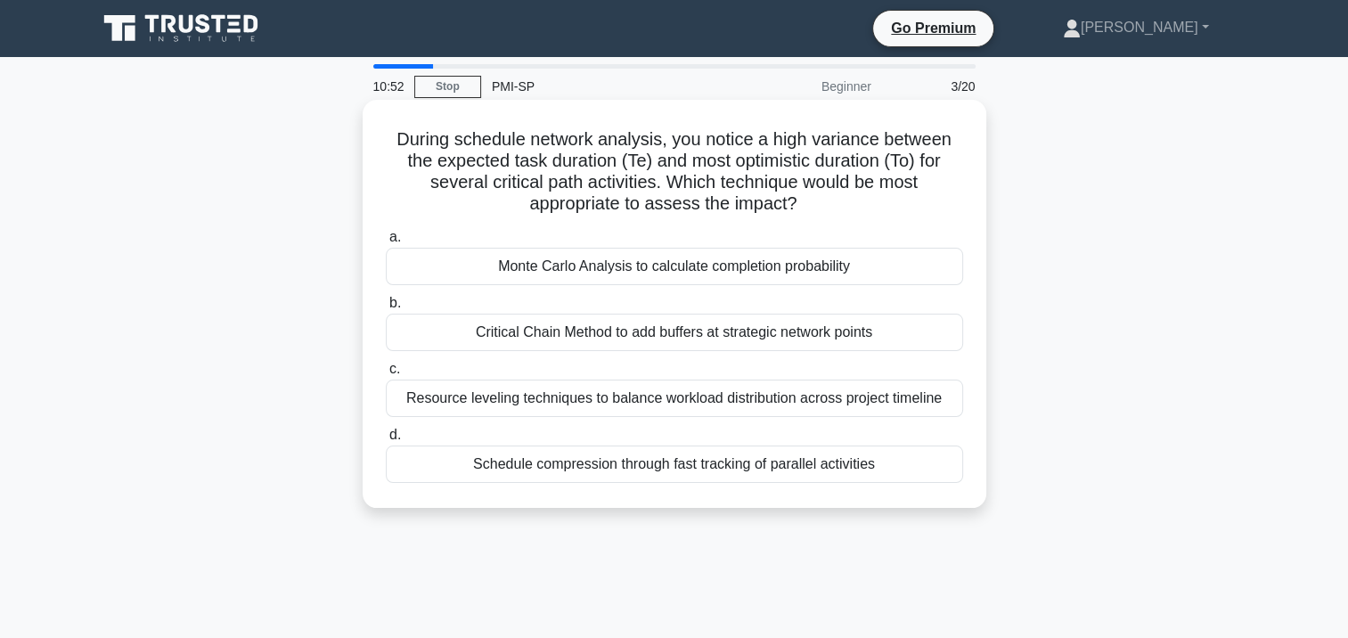
click at [877, 257] on div "Monte Carlo Analysis to calculate completion probability" at bounding box center [674, 266] width 577 height 37
click at [386, 243] on input "a. Monte Carlo Analysis to calculate completion probability" at bounding box center [386, 238] width 0 height 12
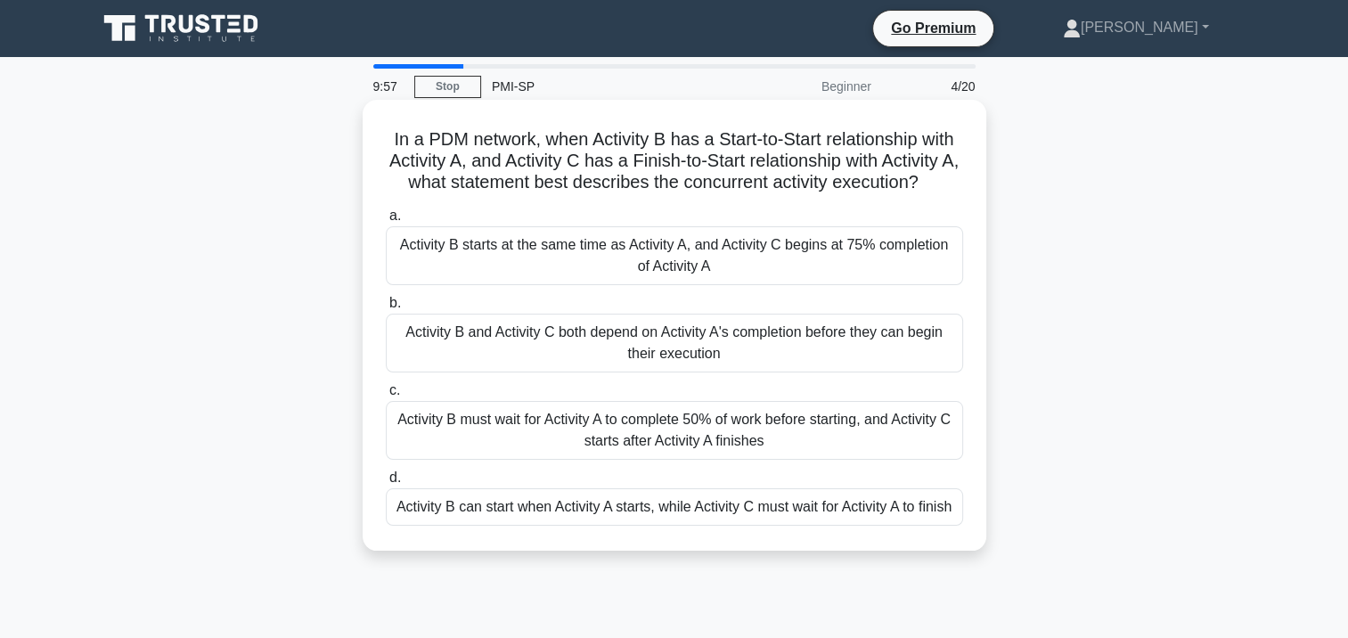
click at [656, 502] on div "Activity B can start when Activity A starts, while Activity C must wait for Act…" at bounding box center [674, 506] width 577 height 37
click at [386, 484] on input "d. Activity B can start when Activity A starts, while Activity C must wait for …" at bounding box center [386, 478] width 0 height 12
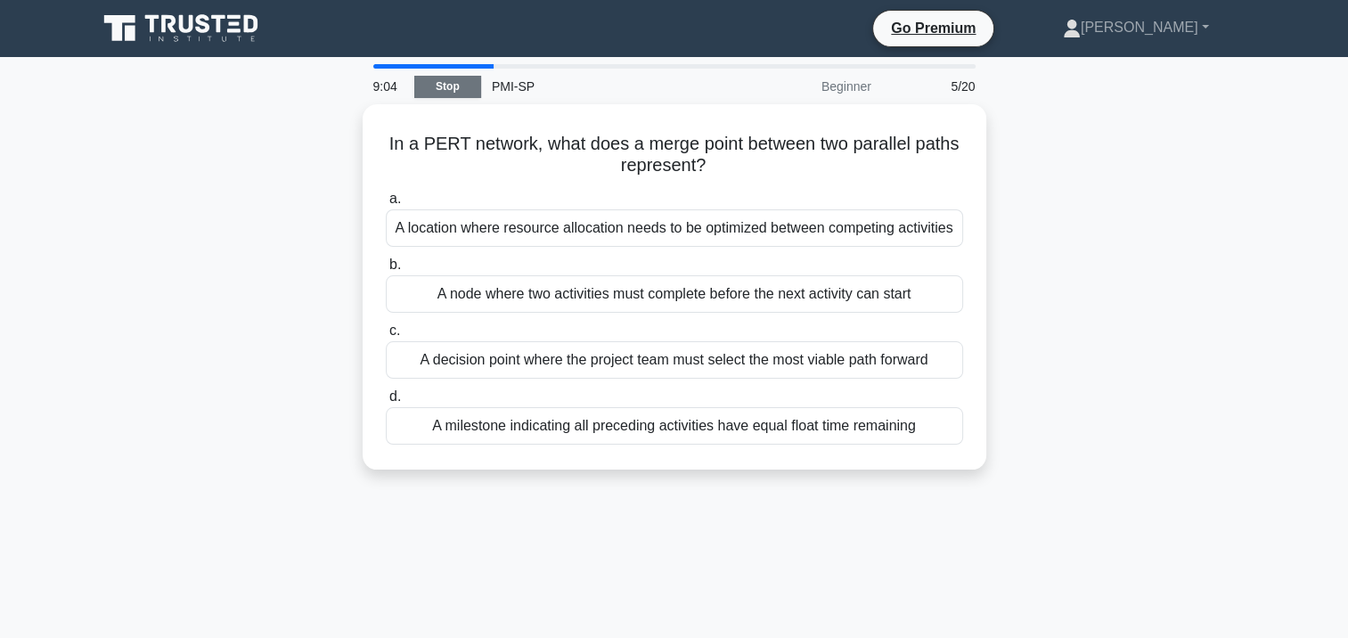
click at [460, 87] on link "Stop" at bounding box center [447, 87] width 67 height 22
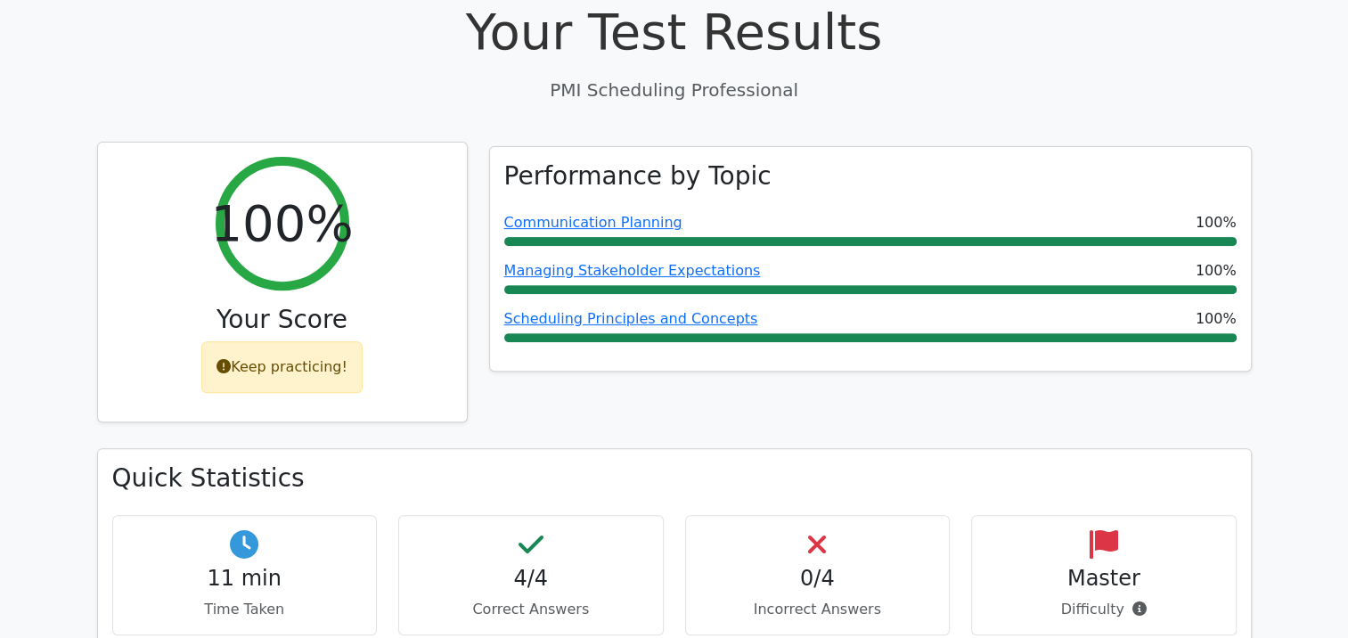
scroll to position [713, 0]
